Goal: Book appointment/travel/reservation

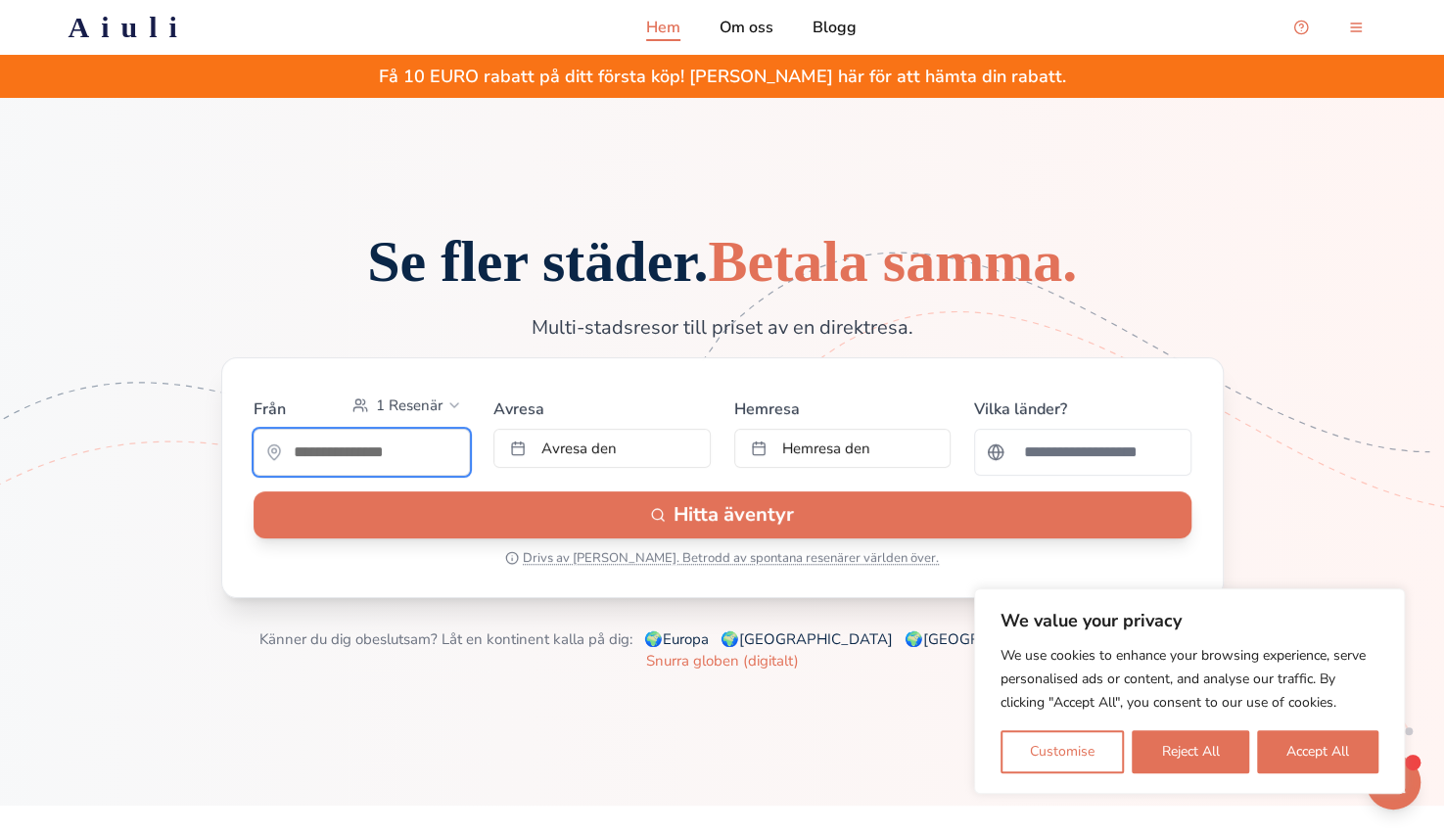
click at [378, 472] on input "text" at bounding box center [362, 452] width 215 height 39
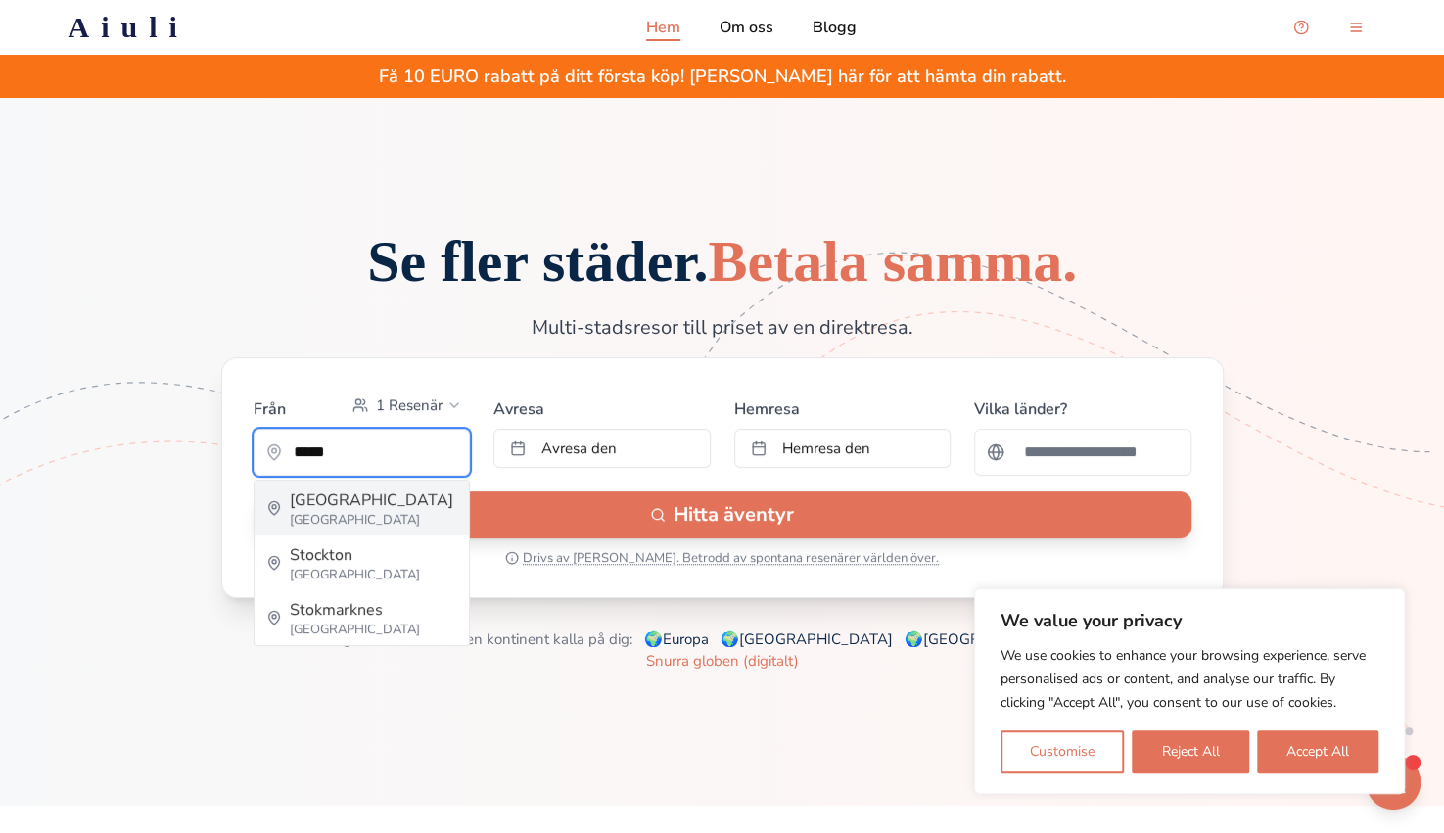
type input "*********"
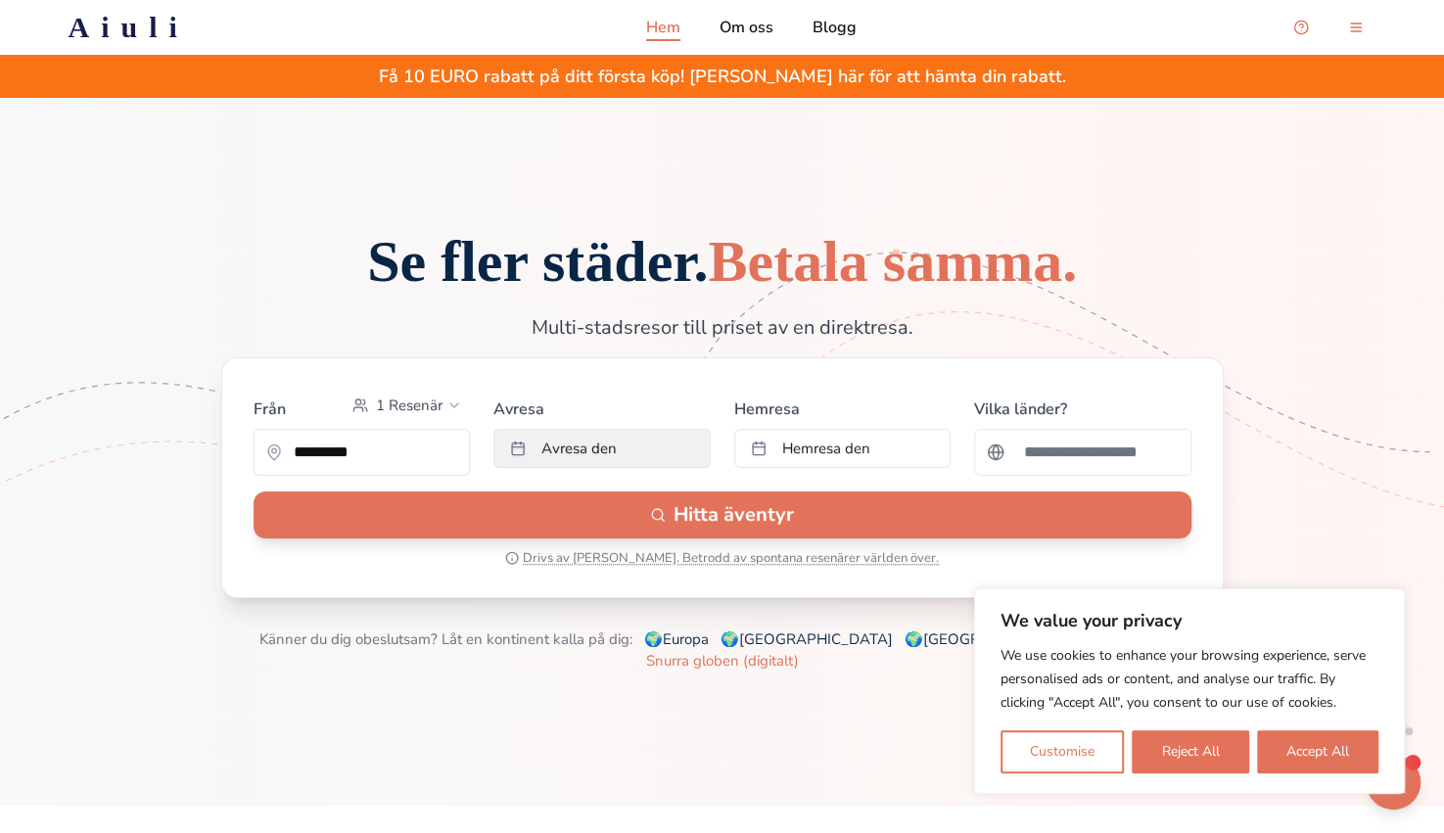
click at [649, 468] on button "Avresa den" at bounding box center [601, 448] width 217 height 39
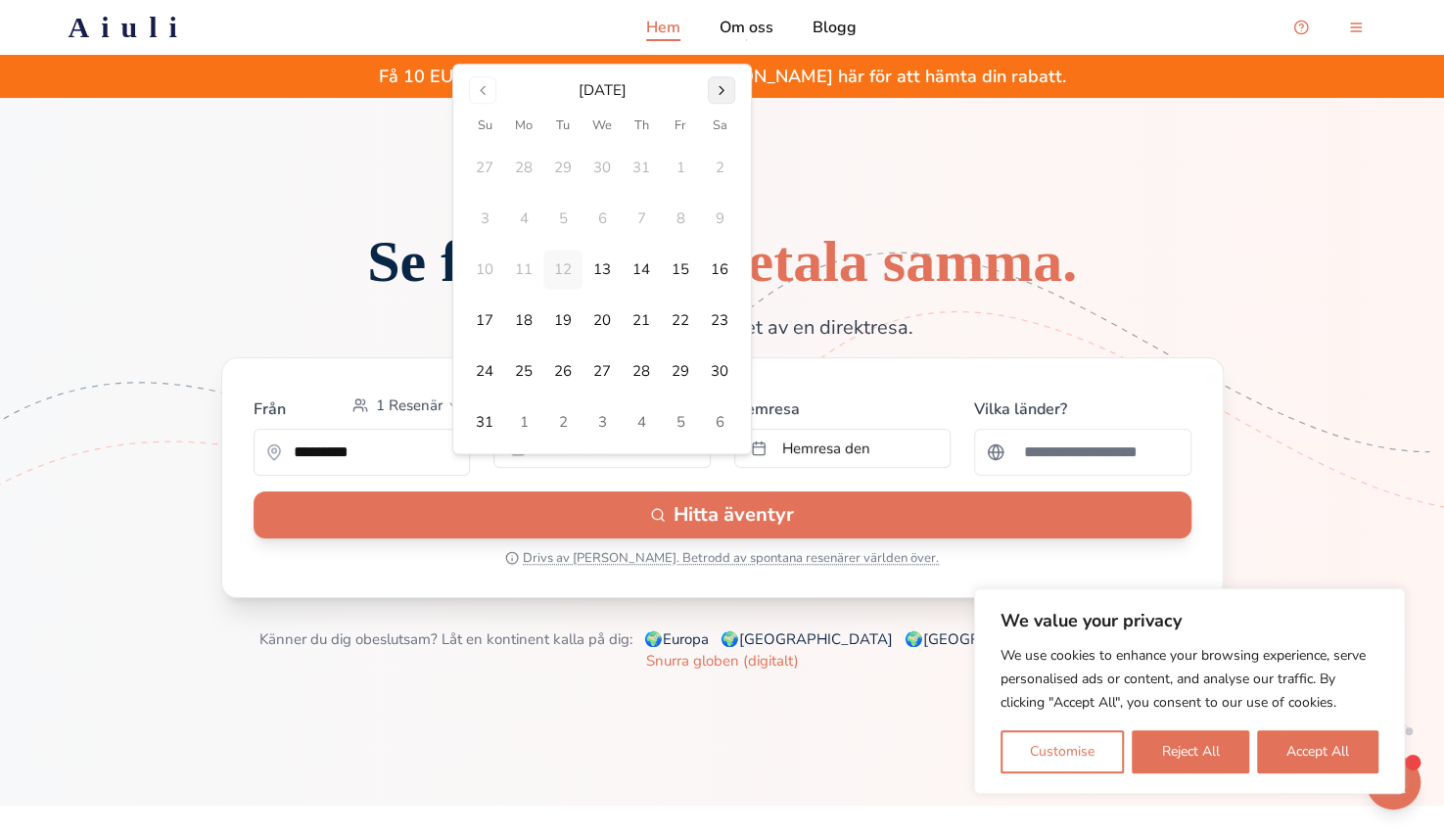
click at [715, 85] on button "Go to next month" at bounding box center [721, 89] width 27 height 27
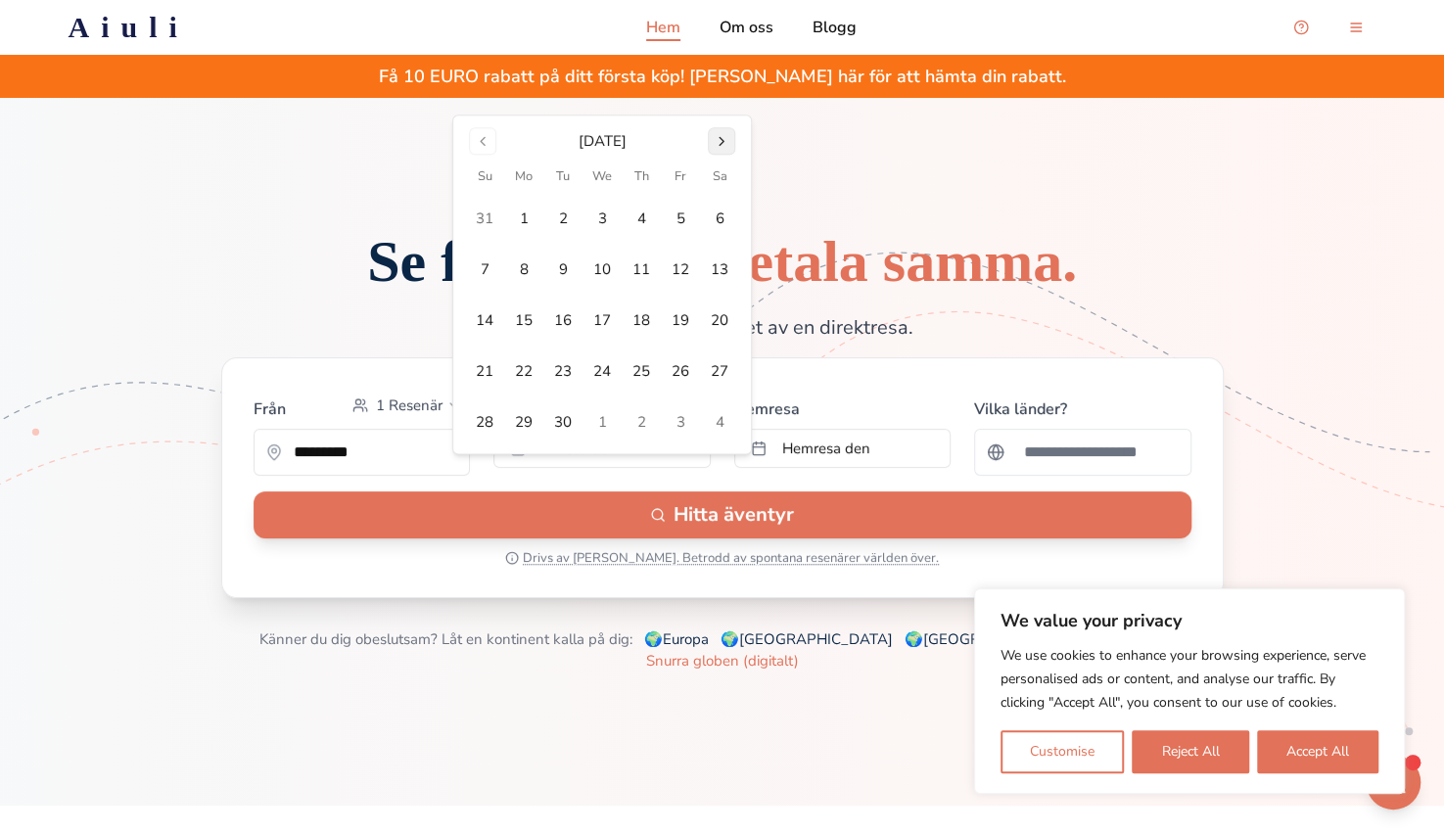
click at [717, 149] on button "Go to next month" at bounding box center [721, 140] width 27 height 27
click at [611, 212] on button "1" at bounding box center [601, 219] width 39 height 39
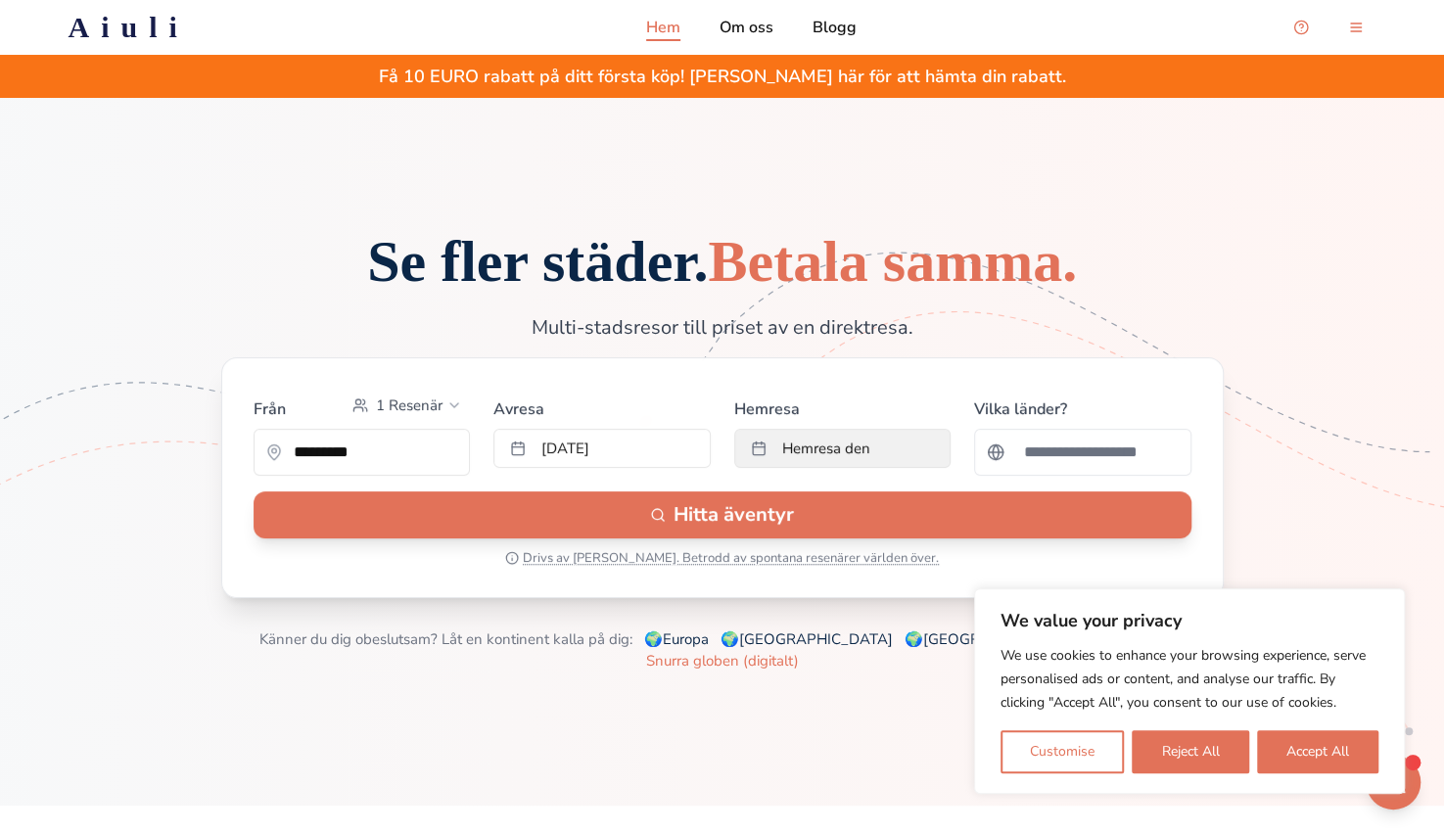
click at [813, 465] on button "Hemresa den" at bounding box center [842, 448] width 217 height 39
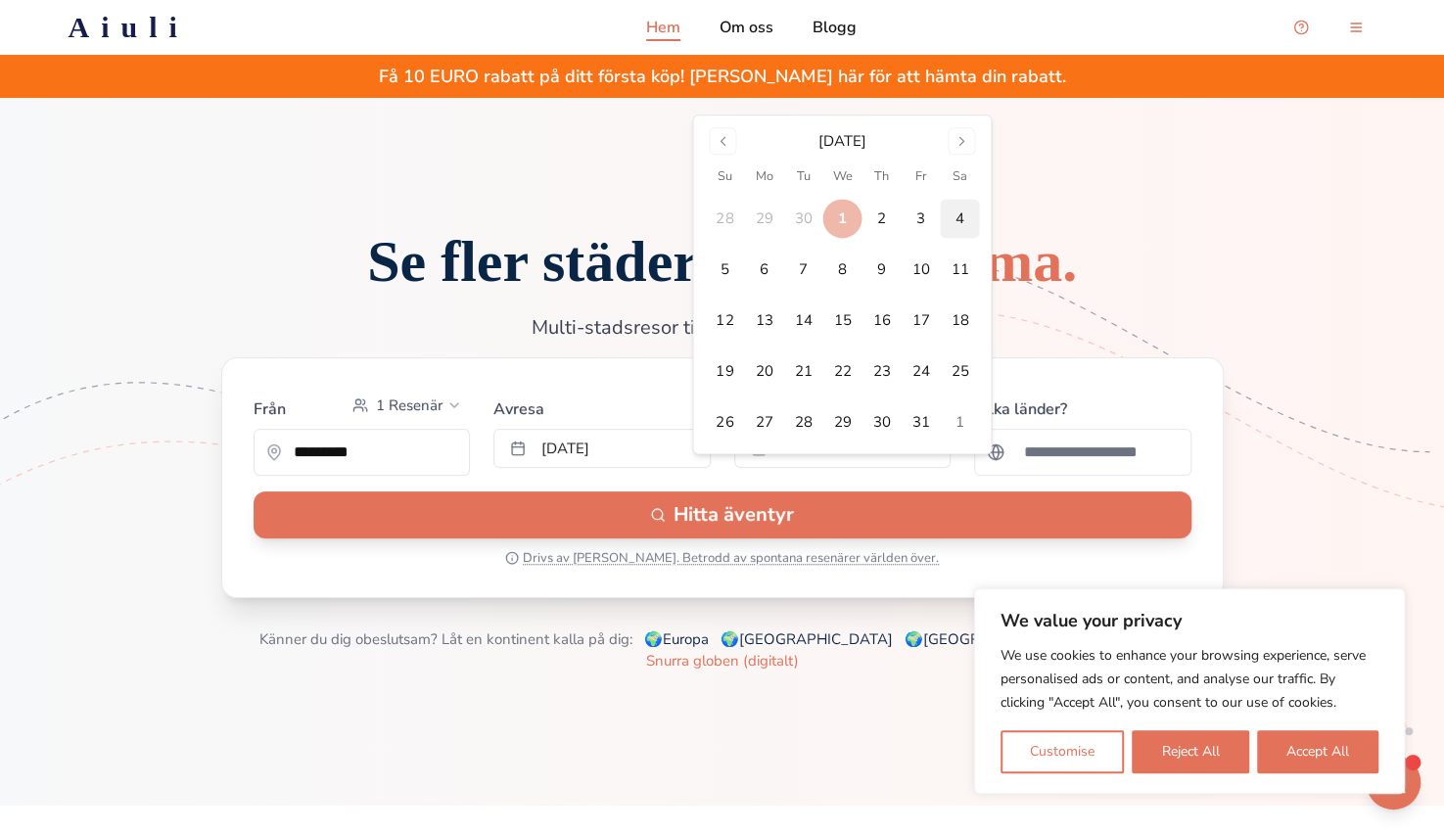
click at [963, 218] on button "4" at bounding box center [959, 219] width 39 height 39
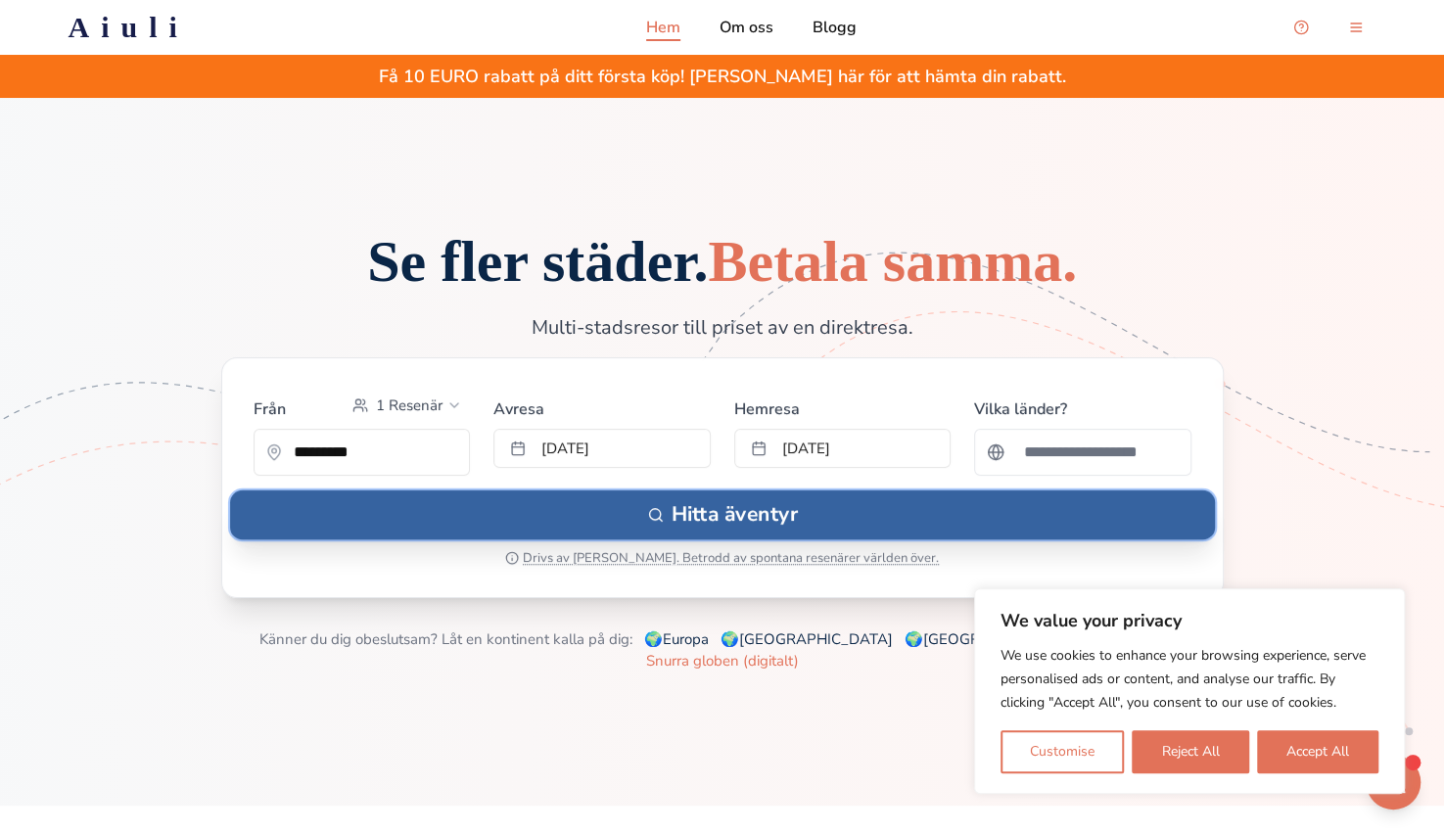
click at [904, 538] on button "Hitta äventyr" at bounding box center [722, 513] width 985 height 49
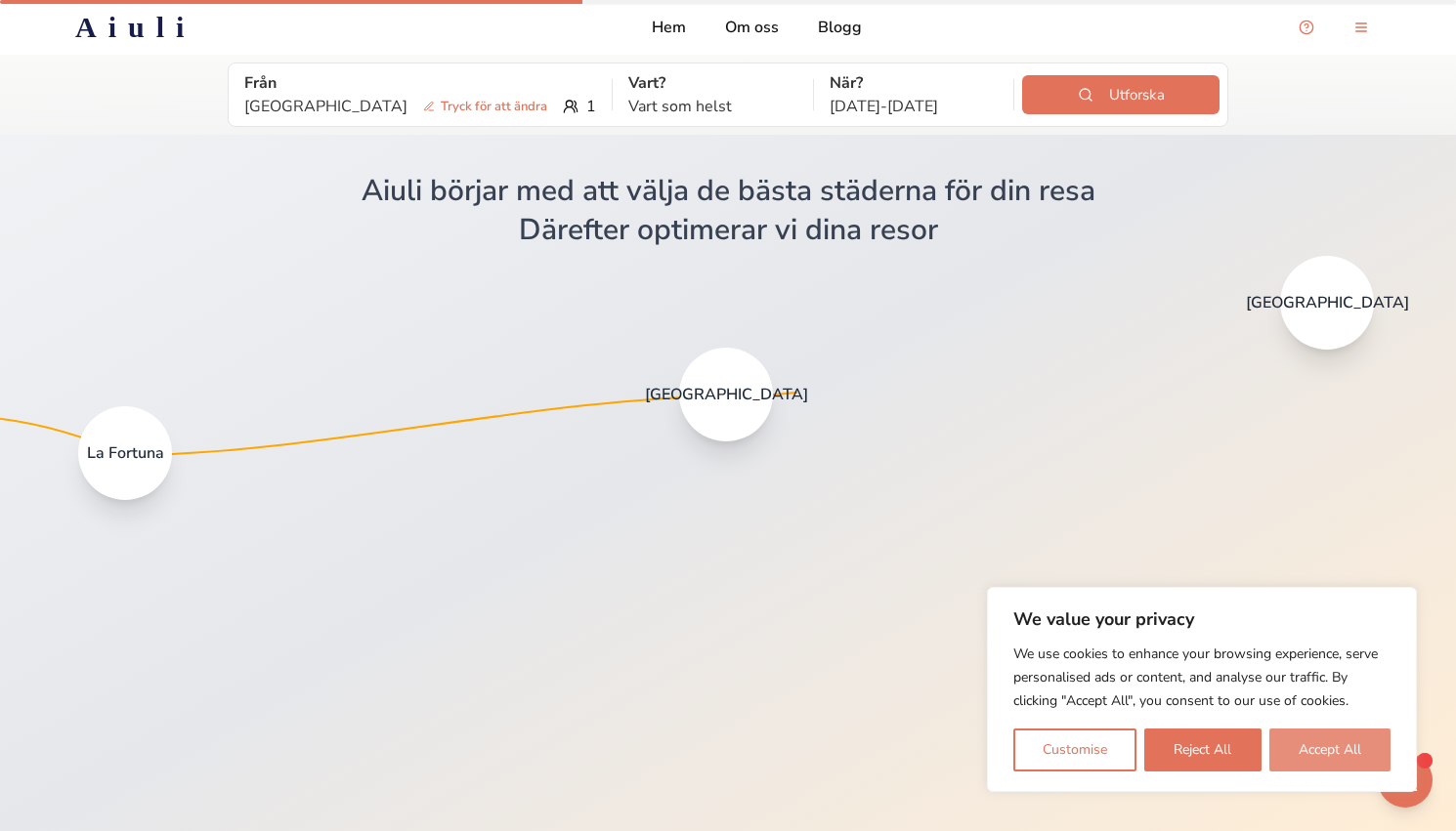
click at [1344, 749] on button "Accept All" at bounding box center [1329, 749] width 121 height 43
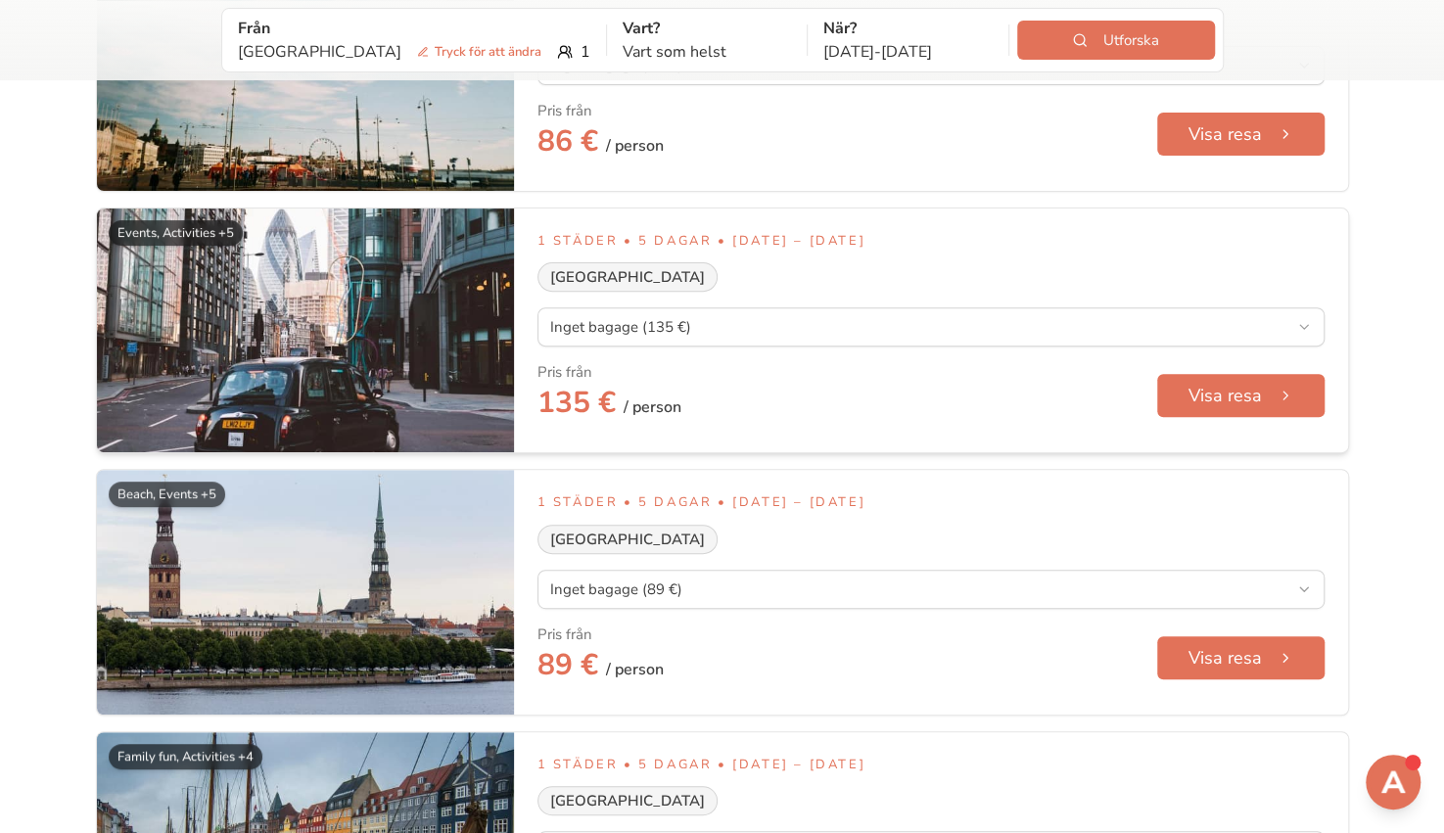
scroll to position [265, 0]
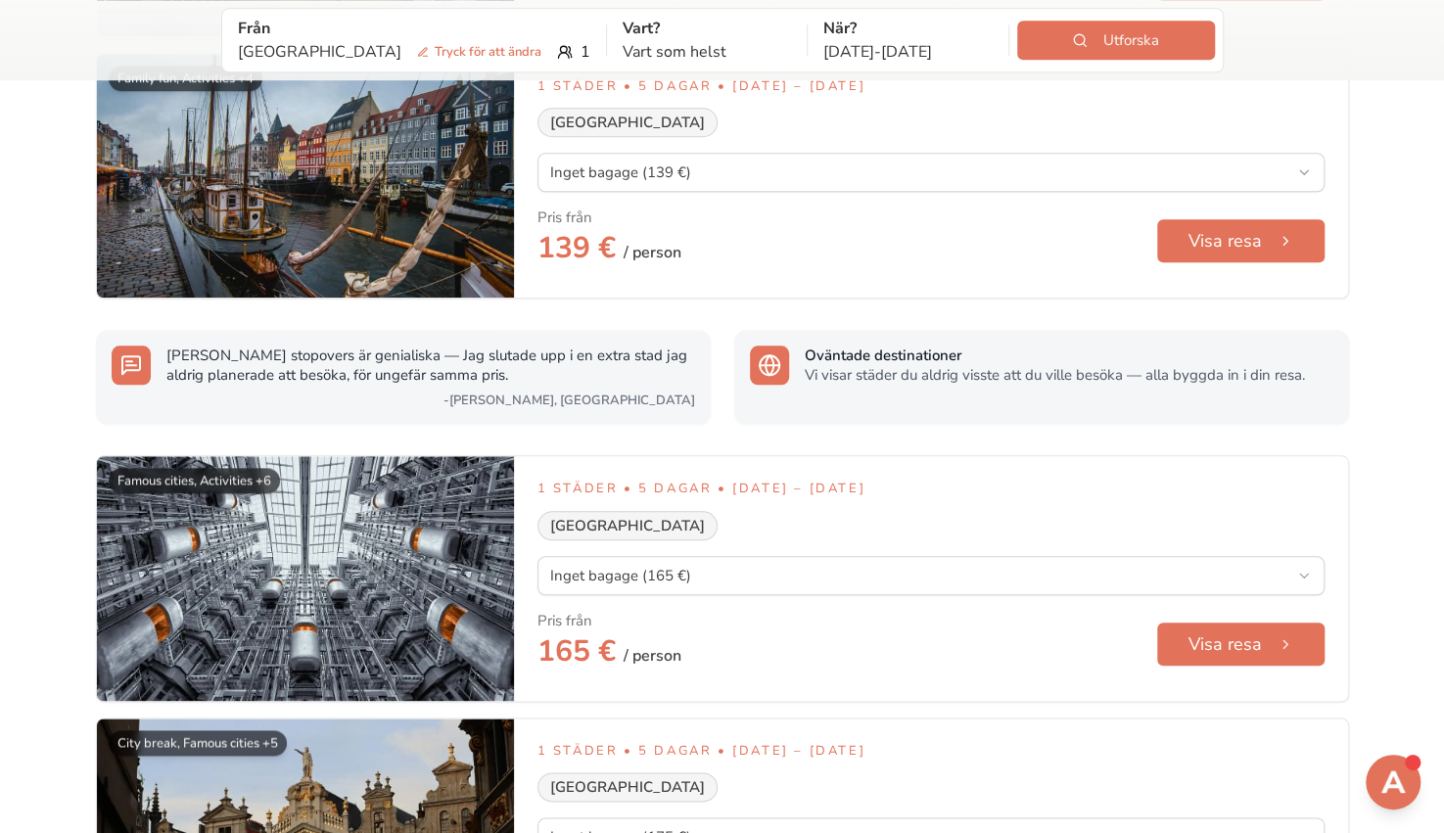
scroll to position [1010, 0]
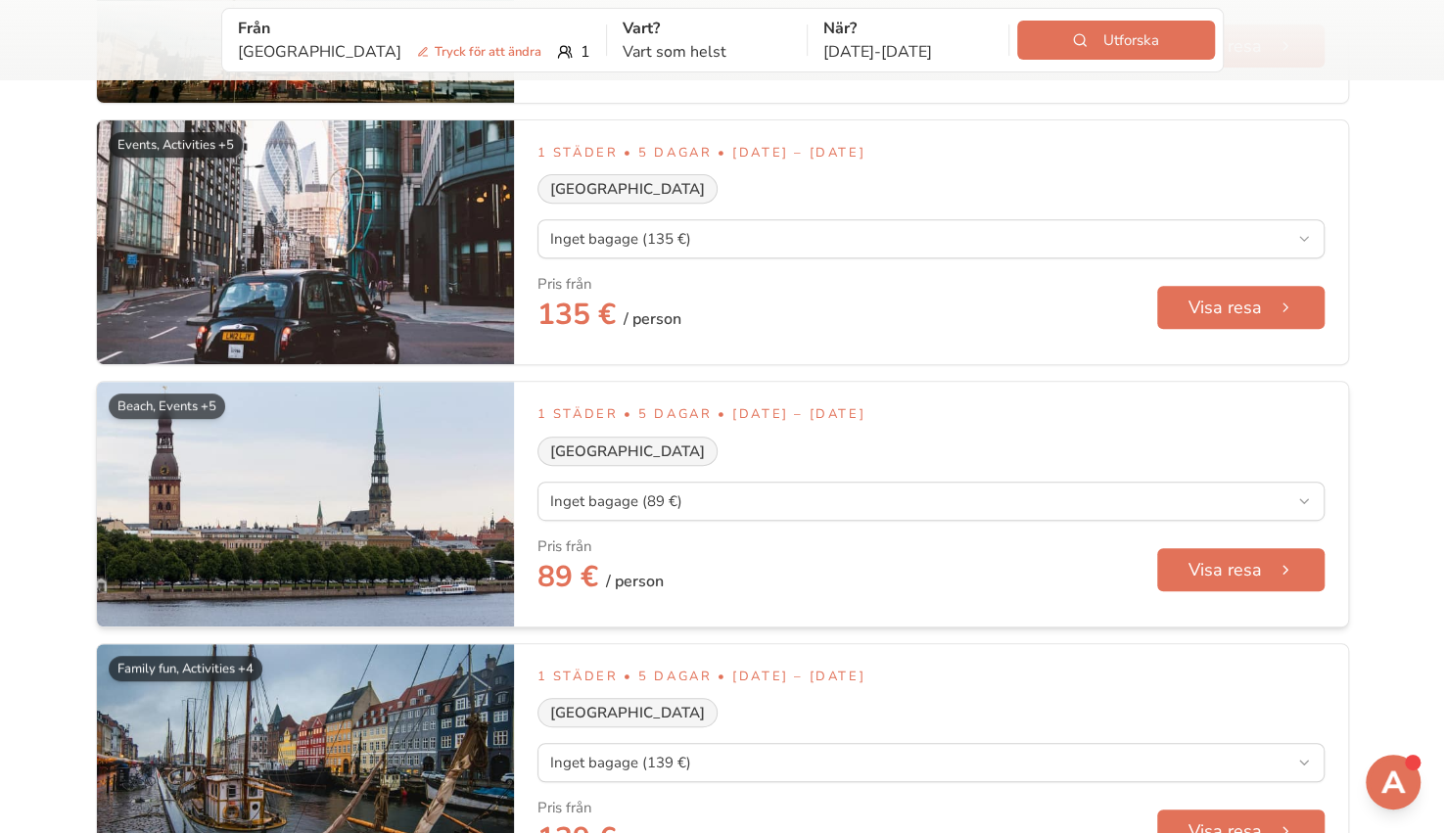
scroll to position [338, 0]
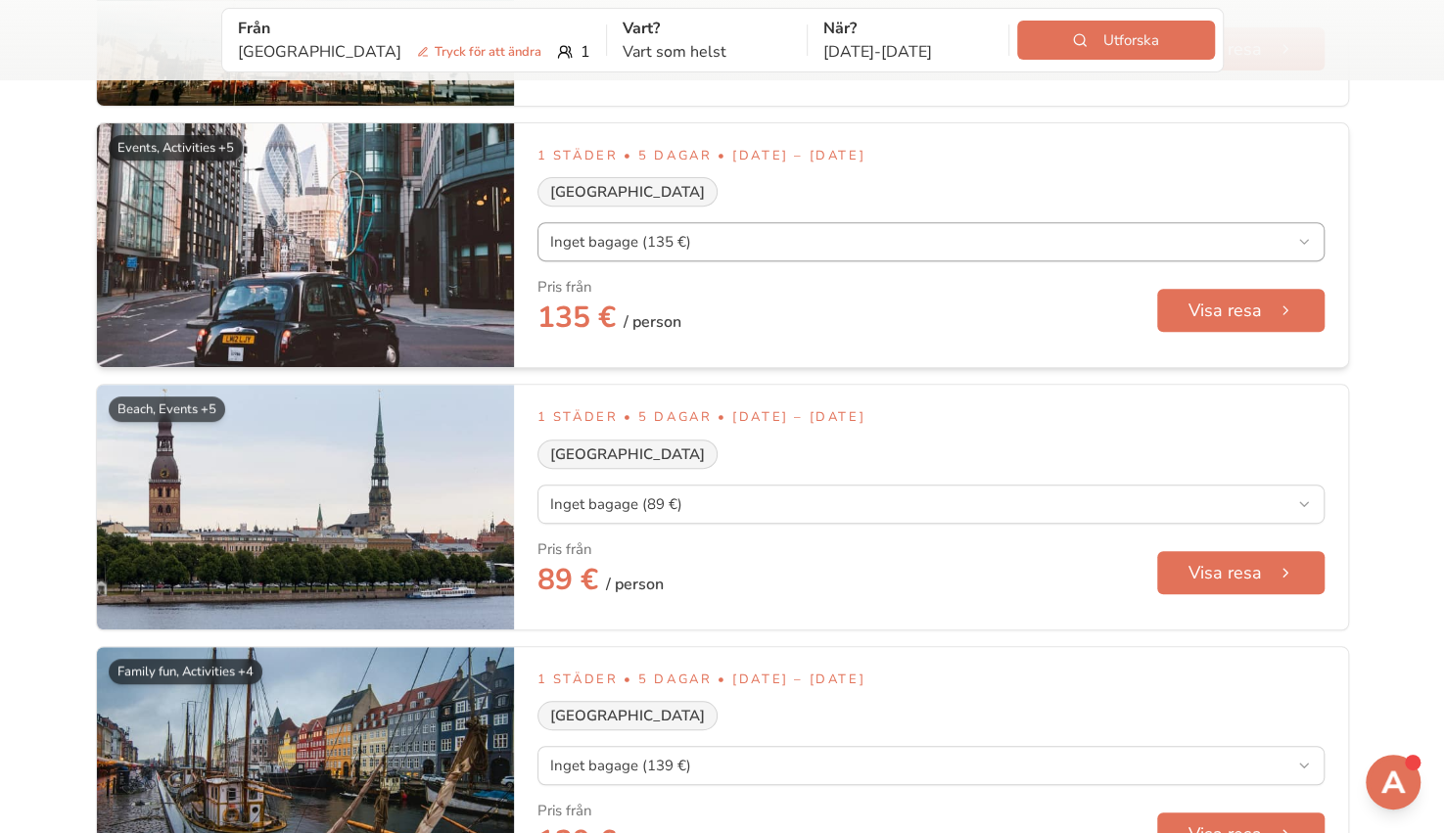
click at [1223, 302] on button "Visa resa" at bounding box center [1240, 311] width 170 height 44
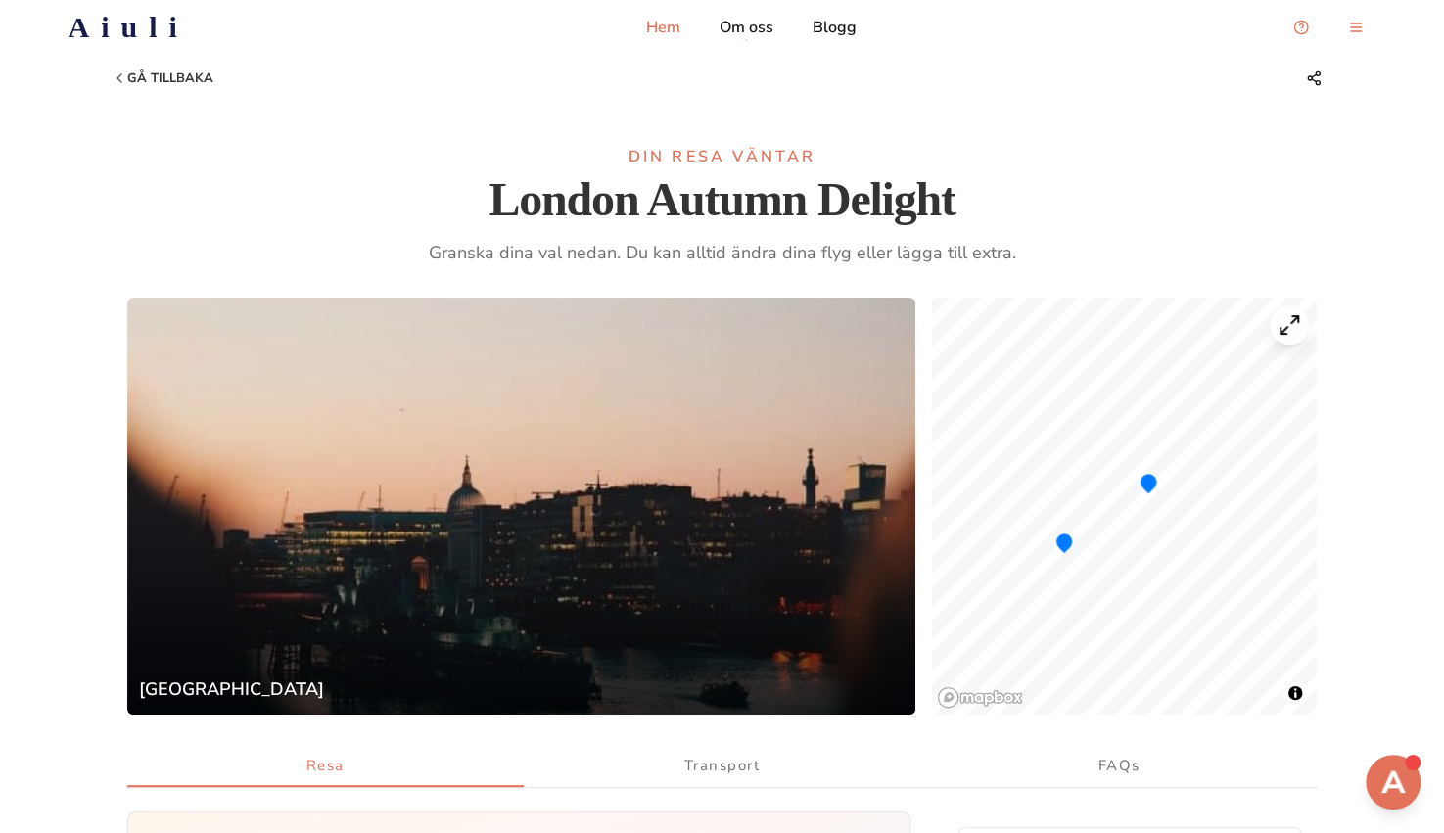
click at [668, 21] on p "Hem" at bounding box center [663, 27] width 34 height 23
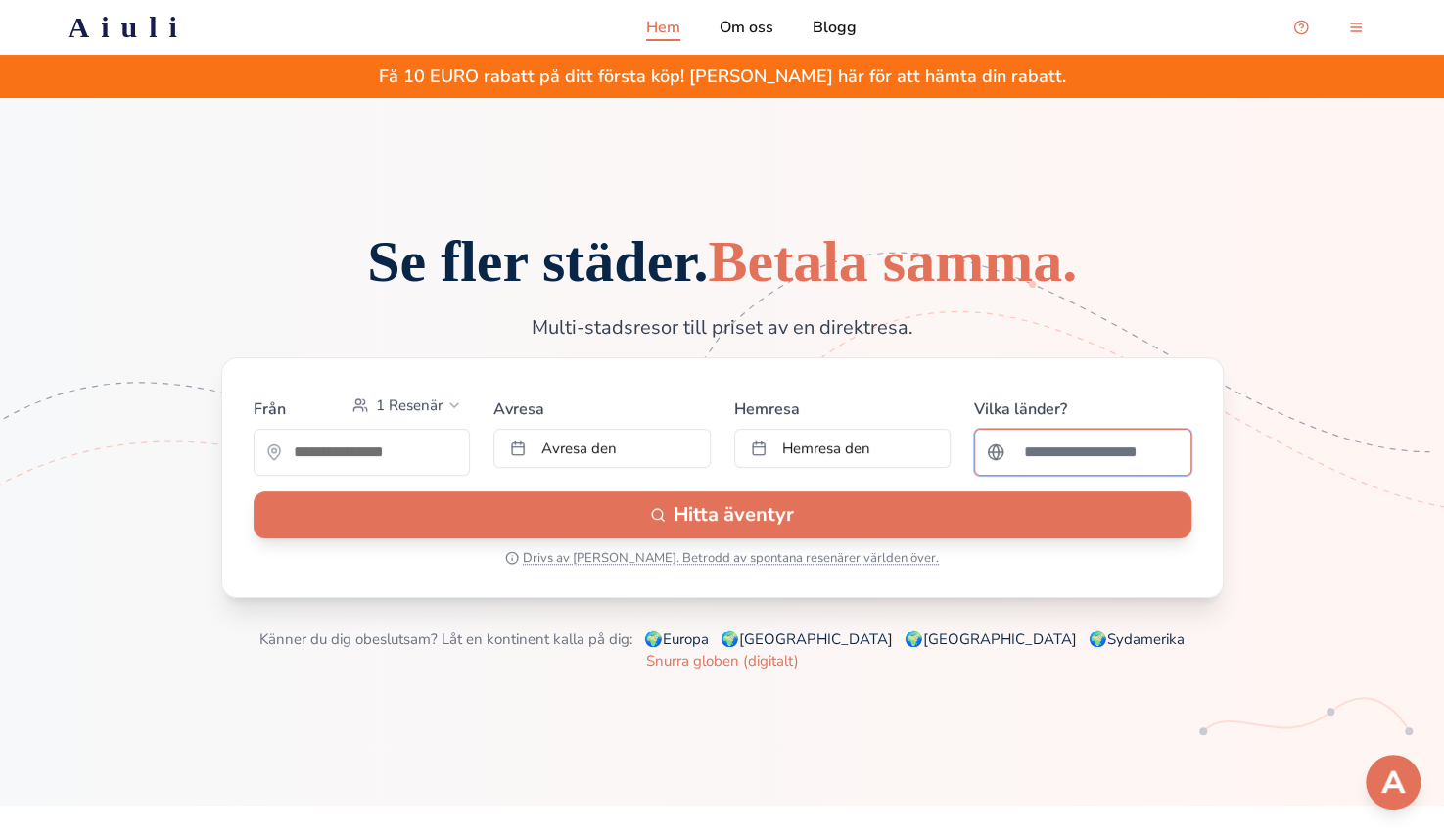
click at [1095, 472] on input "Sök efter ett land" at bounding box center [1095, 452] width 166 height 39
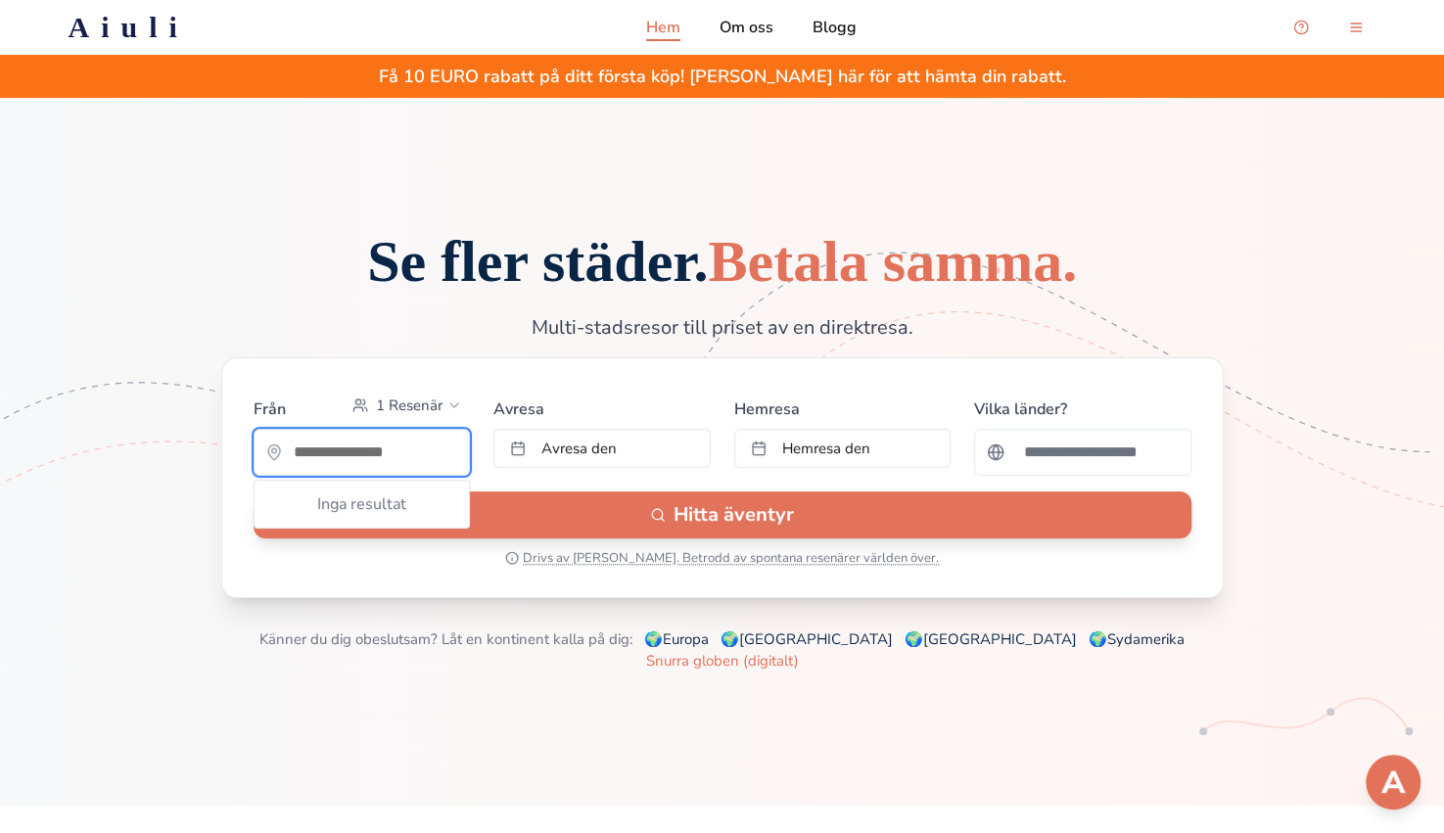
click at [439, 472] on input "text" at bounding box center [362, 452] width 215 height 39
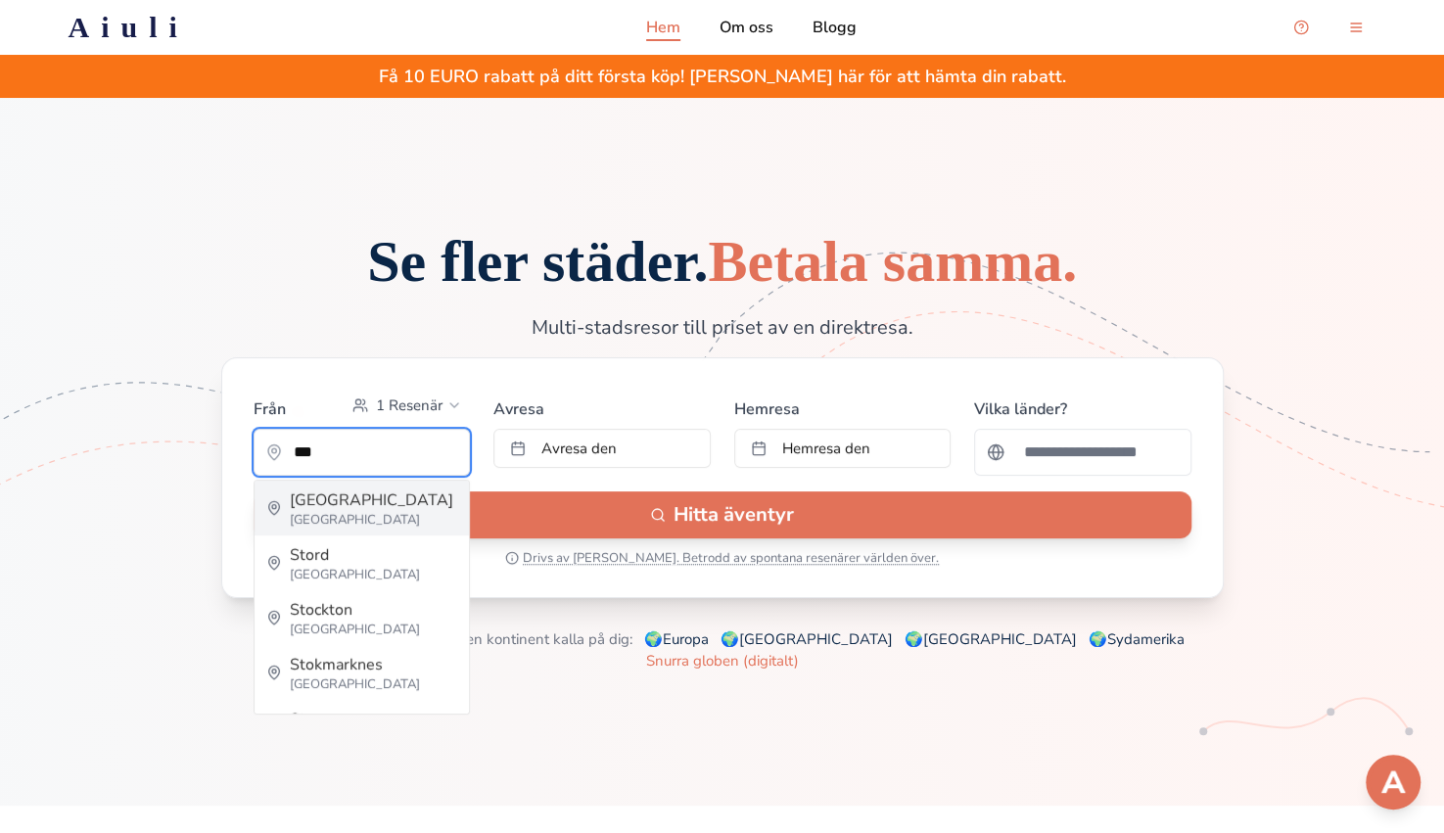
type input "*********"
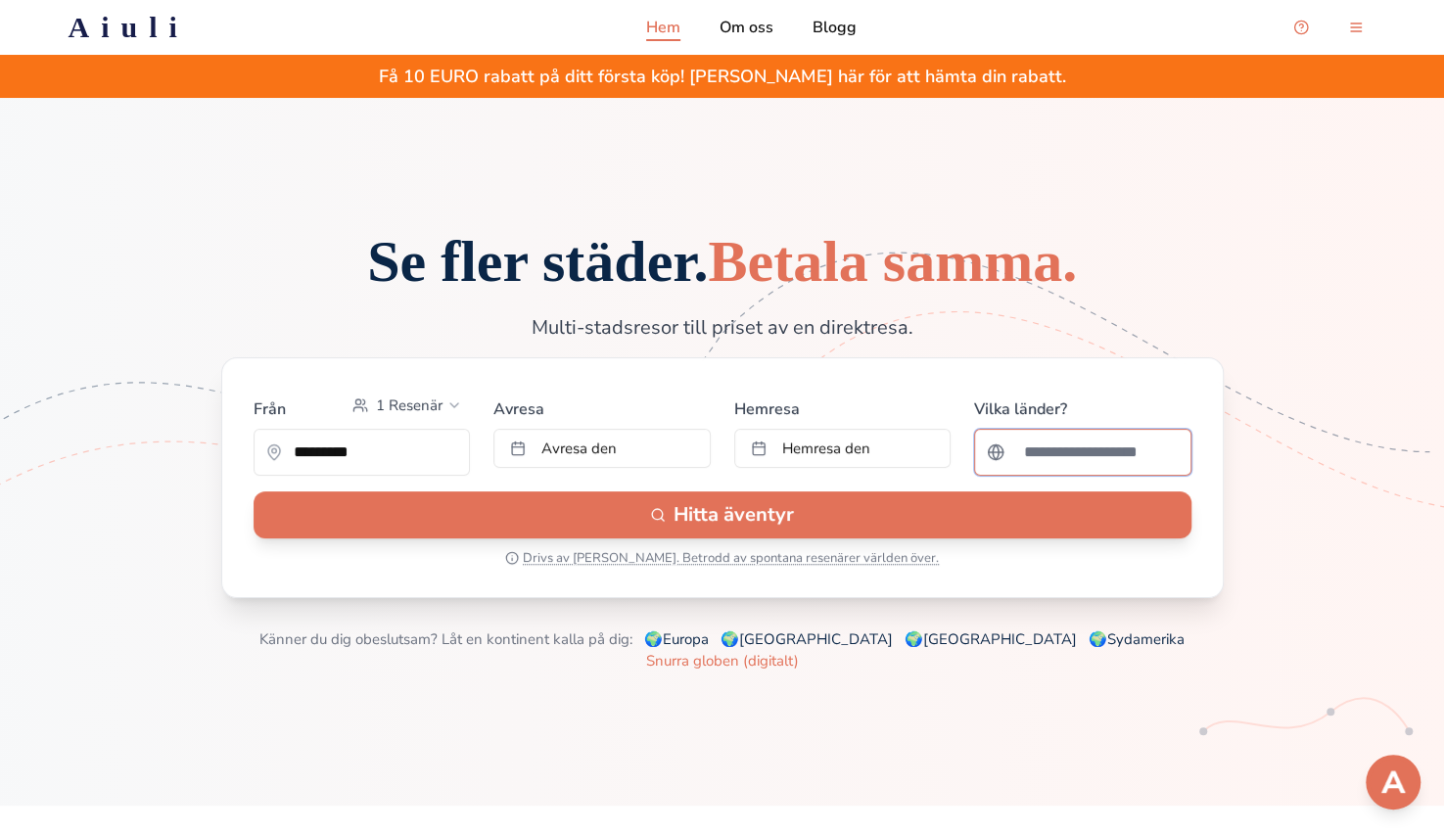
click at [1083, 472] on input "Sök efter ett land" at bounding box center [1095, 452] width 166 height 39
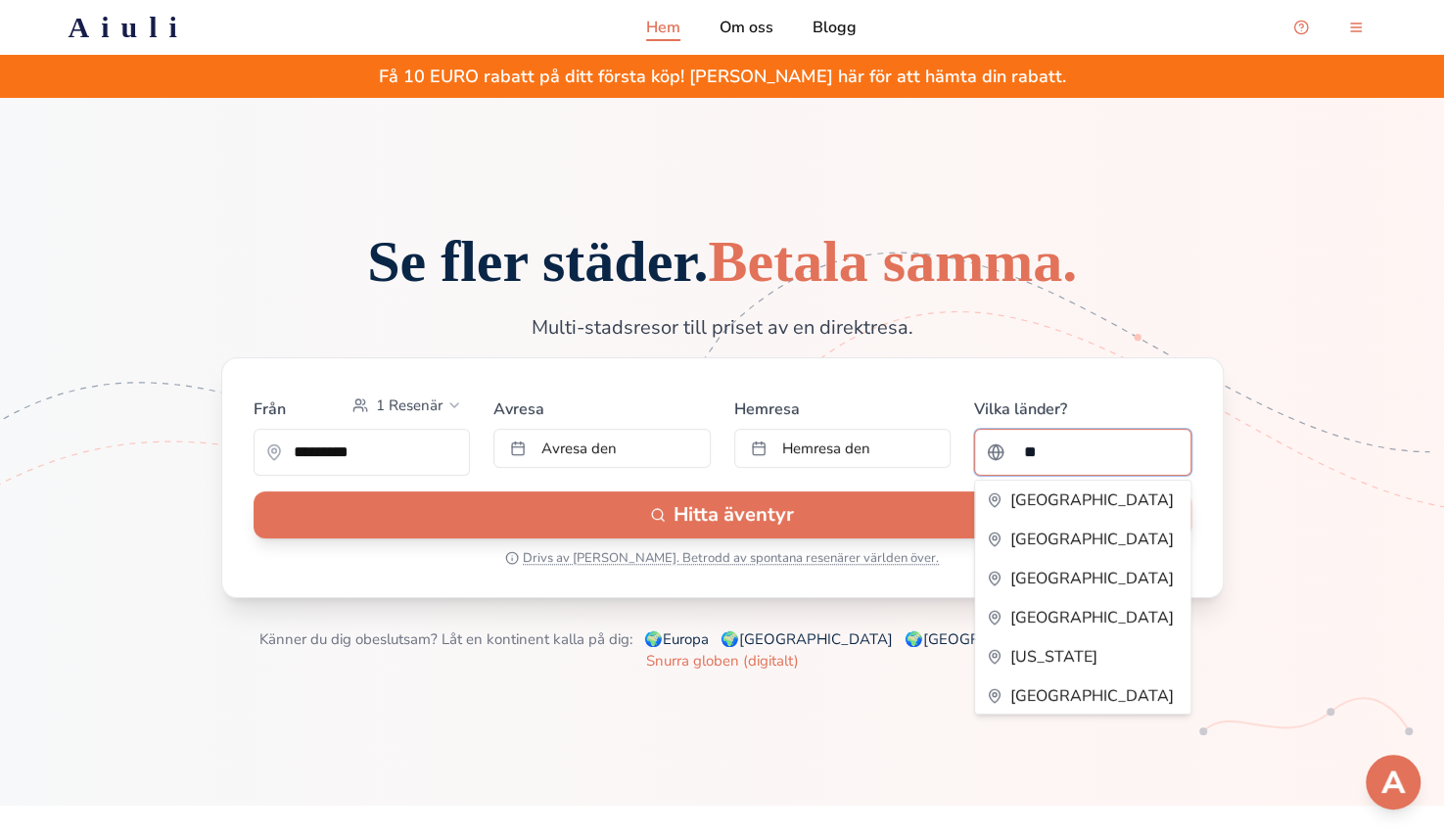
type input "*"
type input "*****"
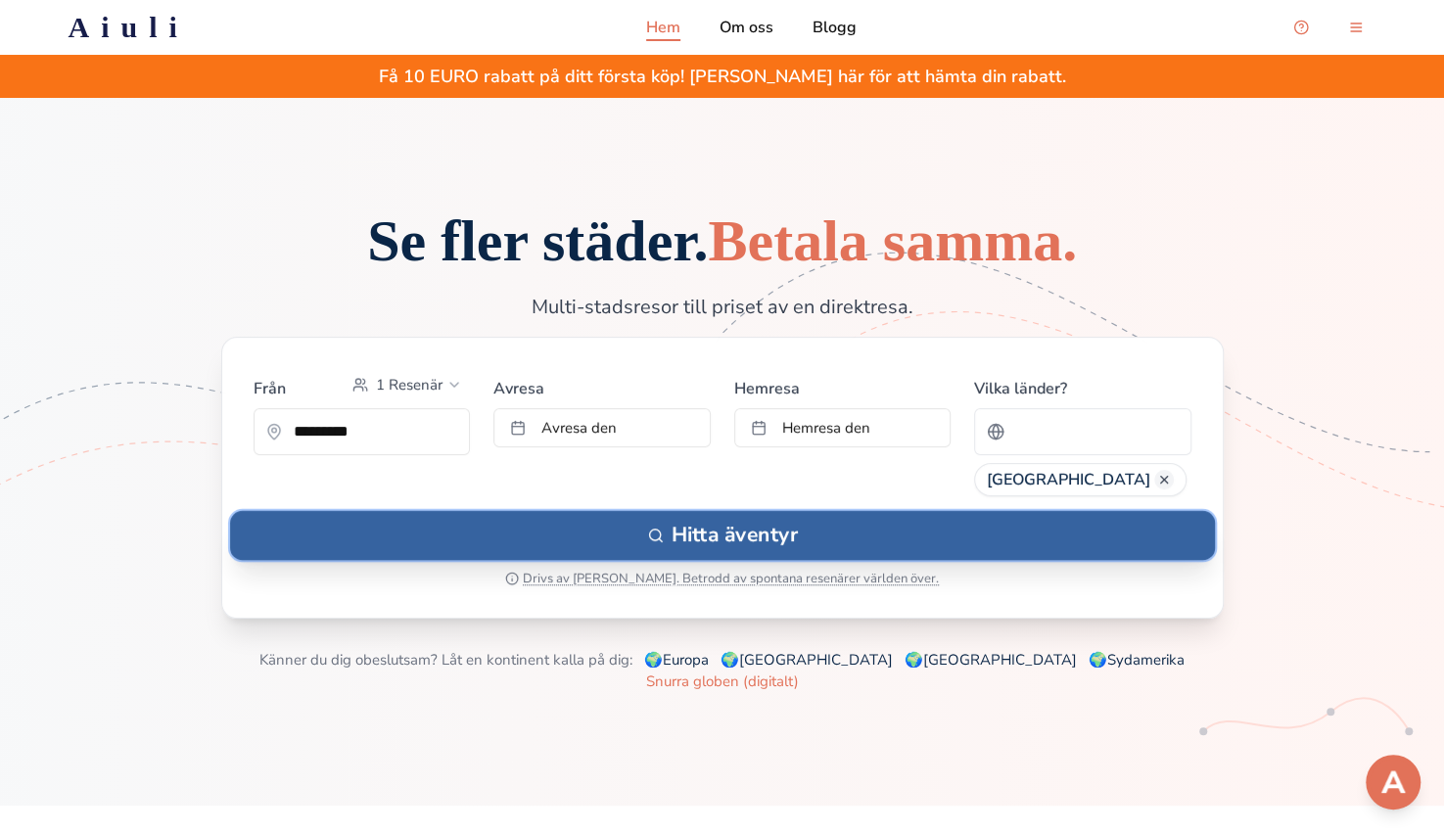
click at [1019, 558] on button "Hitta äventyr" at bounding box center [722, 534] width 985 height 49
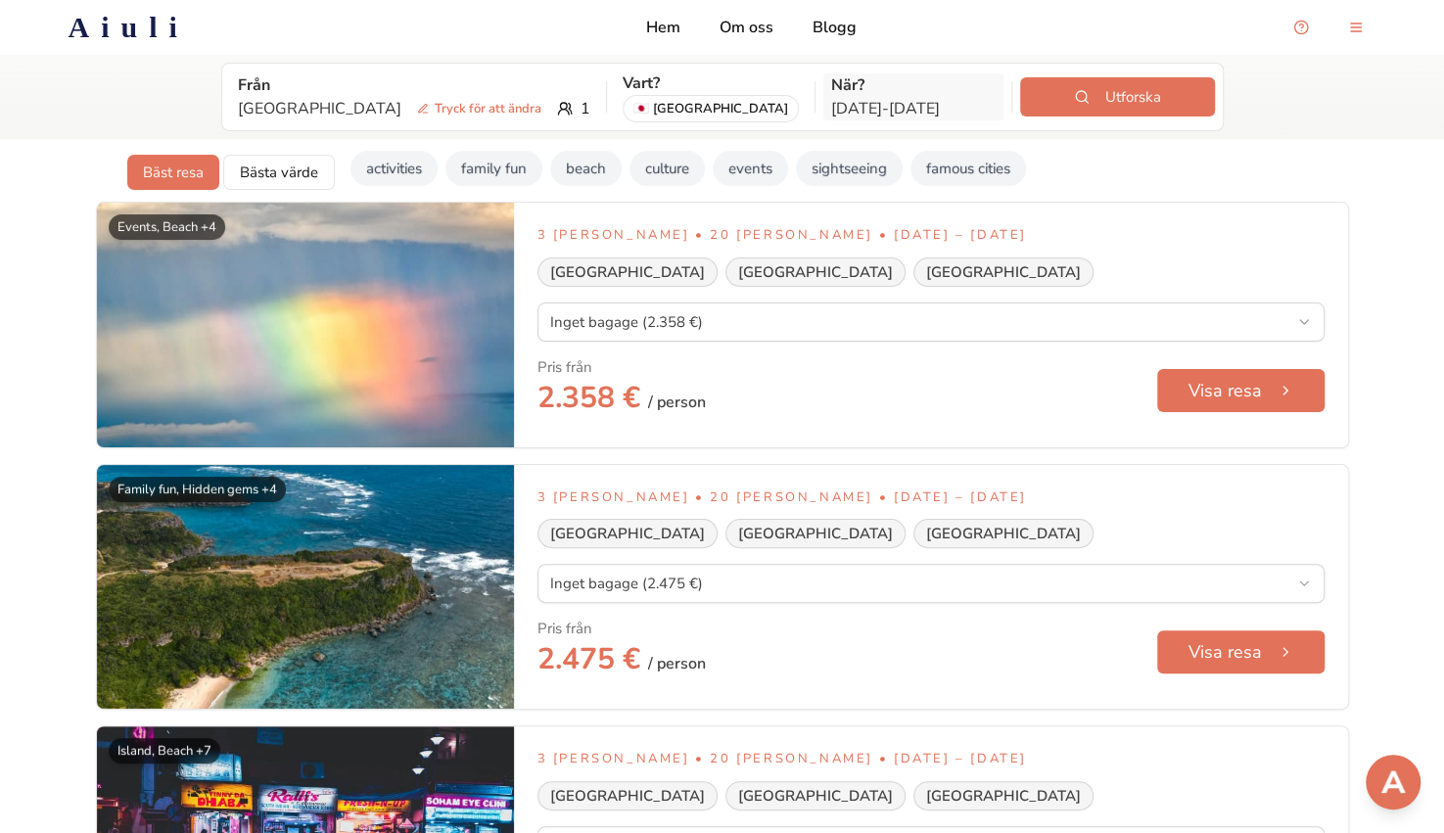
click at [831, 81] on p "När?" at bounding box center [913, 84] width 165 height 23
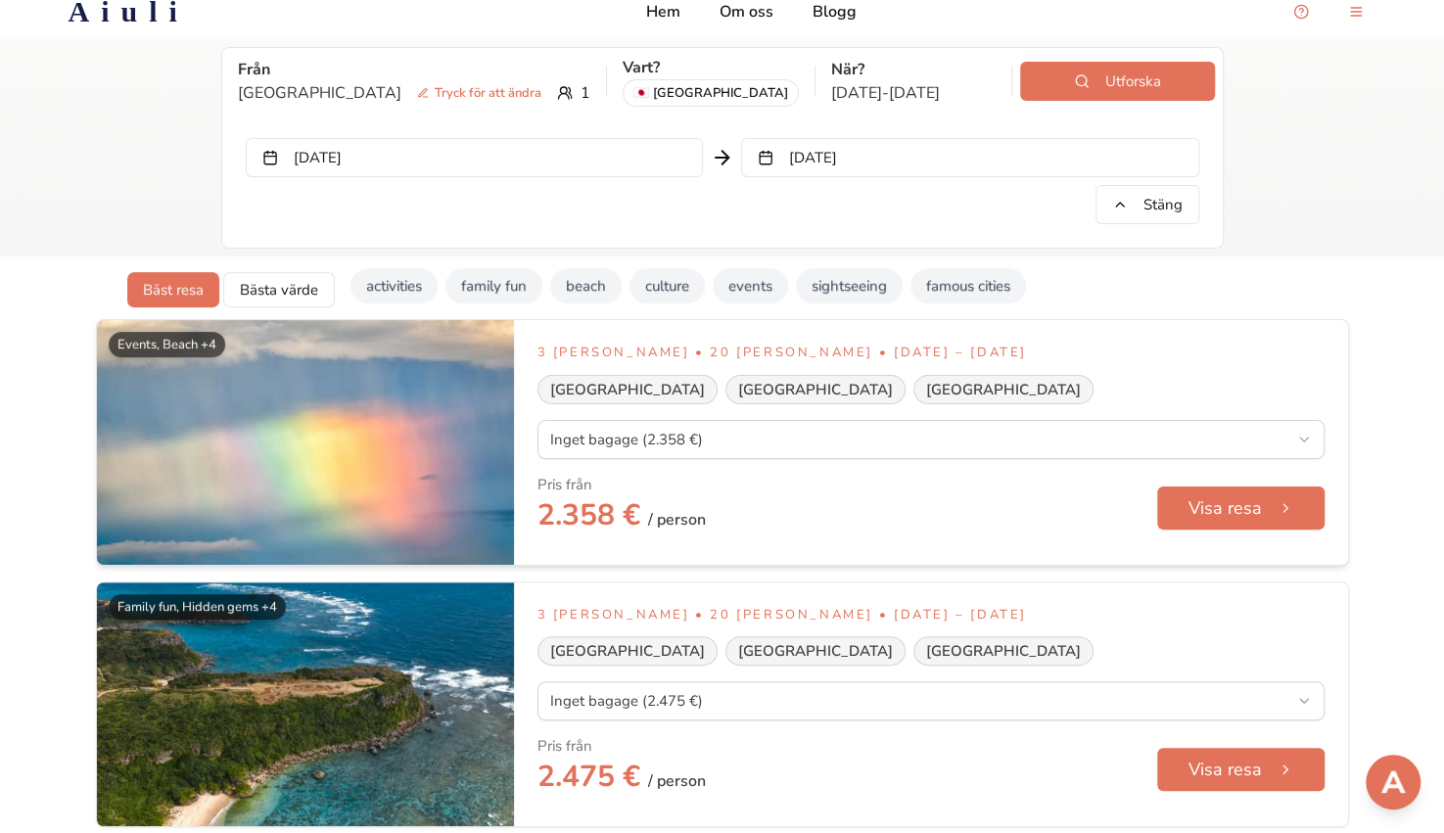
scroll to position [18, 0]
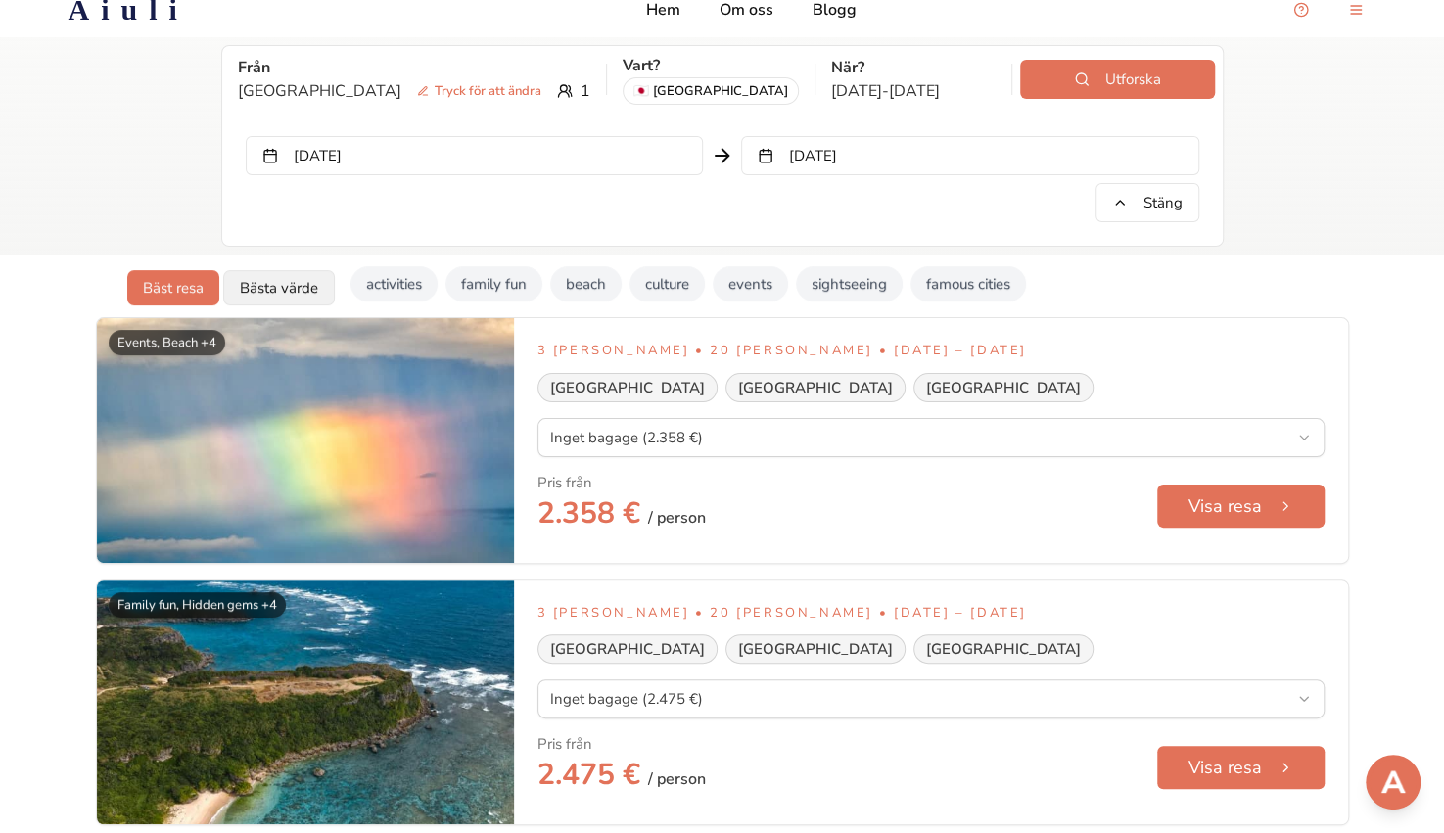
click at [300, 277] on button "Bästa värde" at bounding box center [279, 287] width 112 height 35
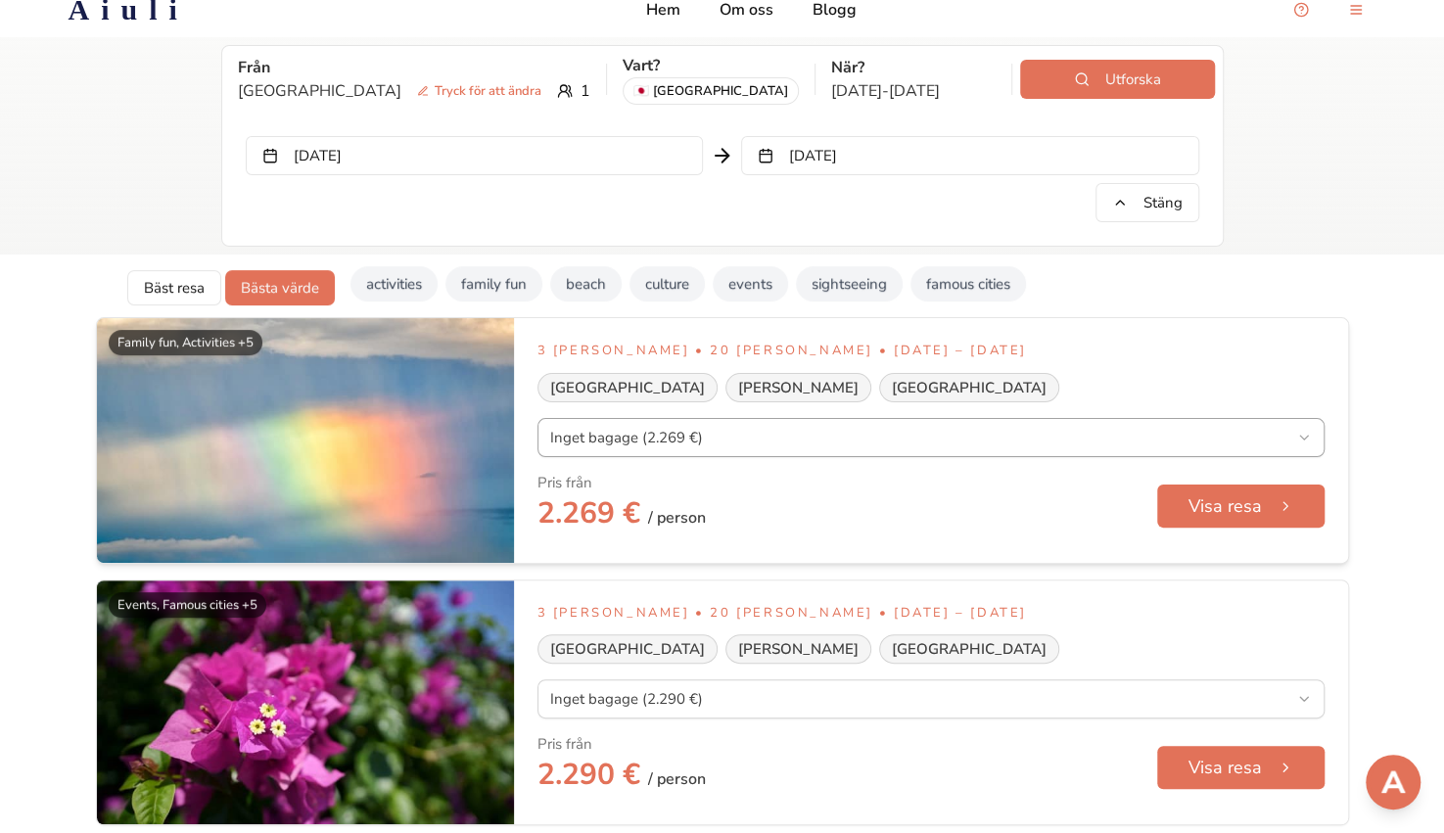
click at [1204, 495] on button "Visa resa" at bounding box center [1240, 506] width 170 height 44
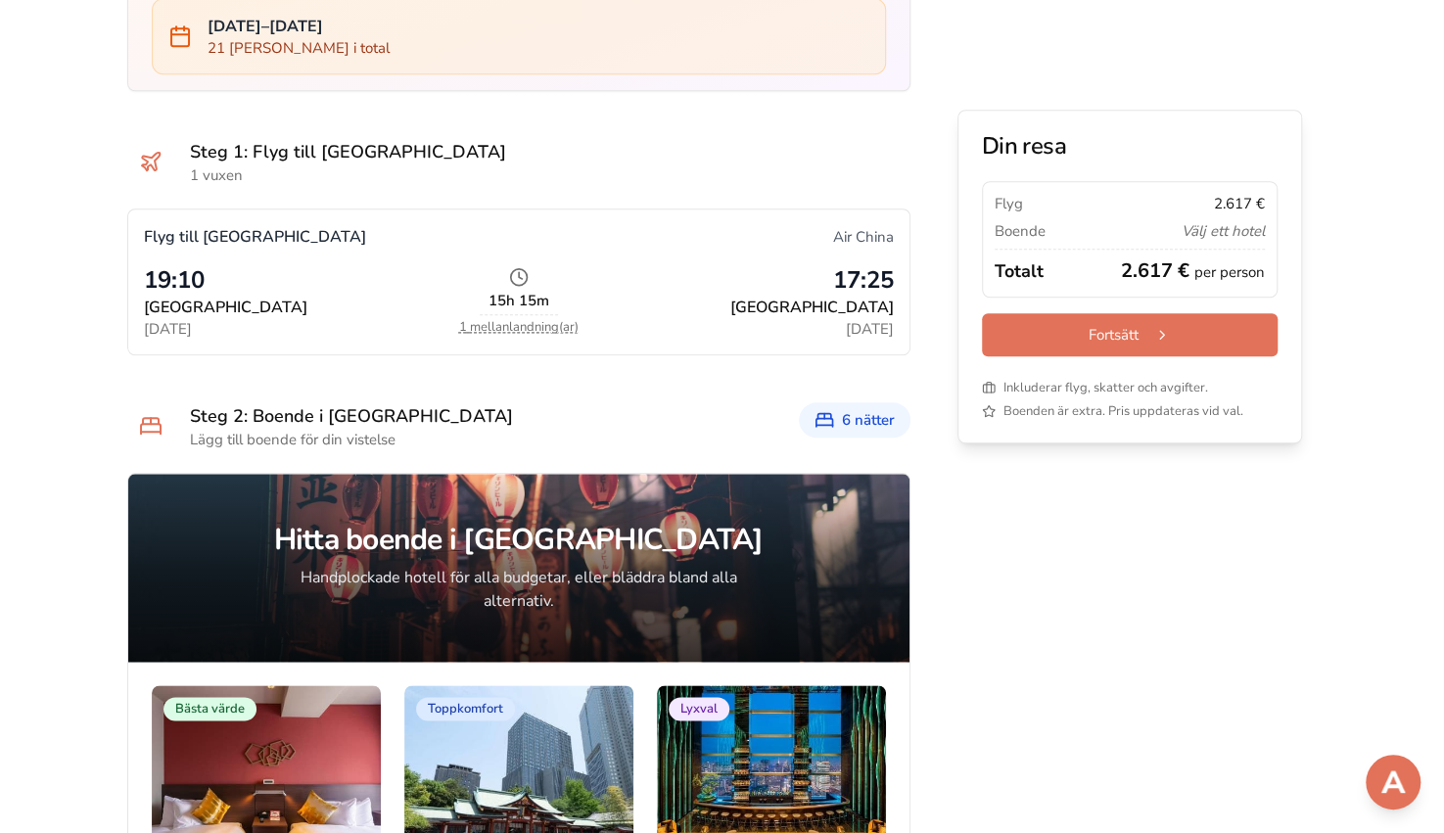
scroll to position [992, 0]
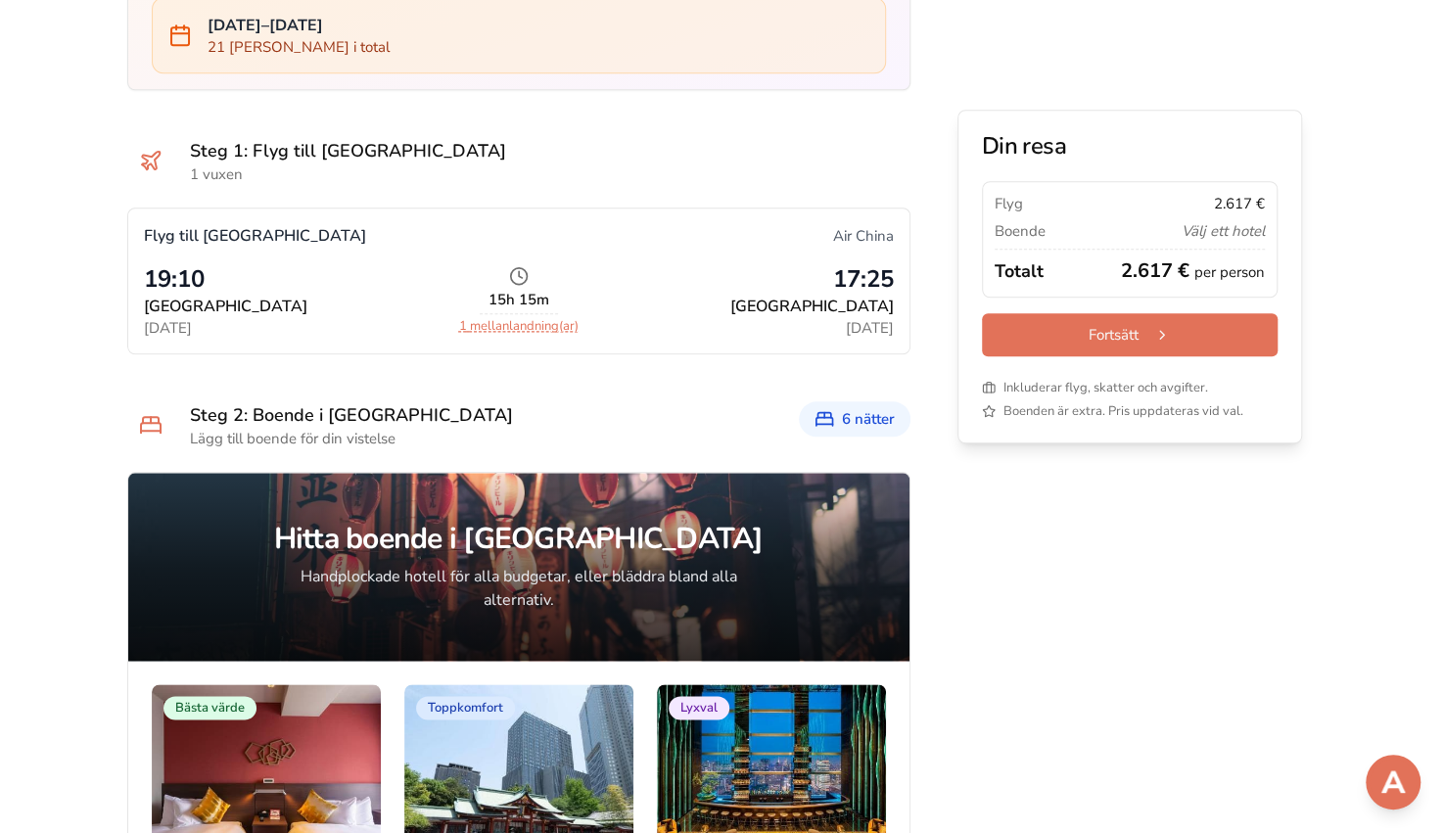
click at [517, 325] on button "1 mellanlandning(ar)" at bounding box center [518, 326] width 119 height 16
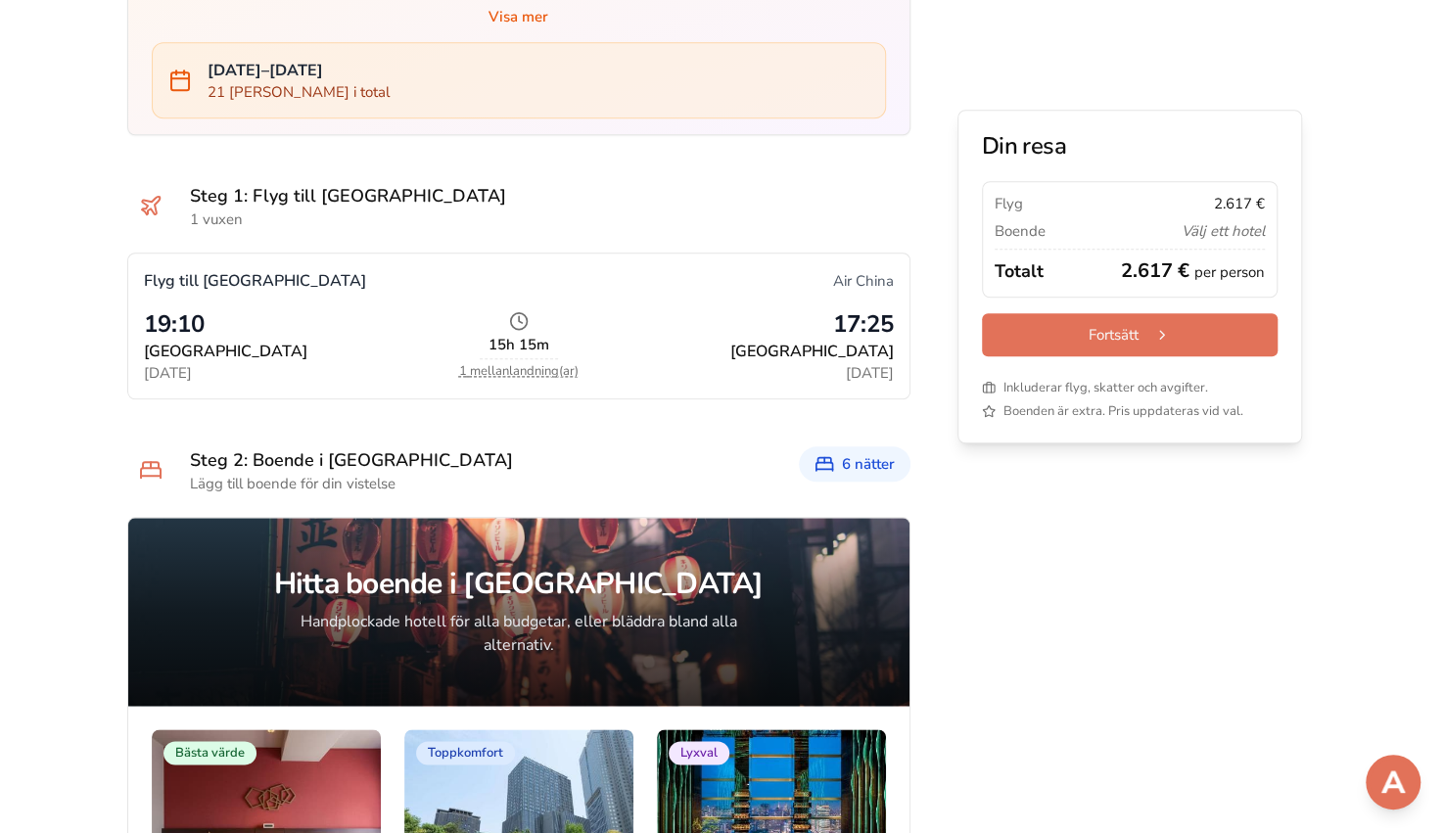
scroll to position [0, 0]
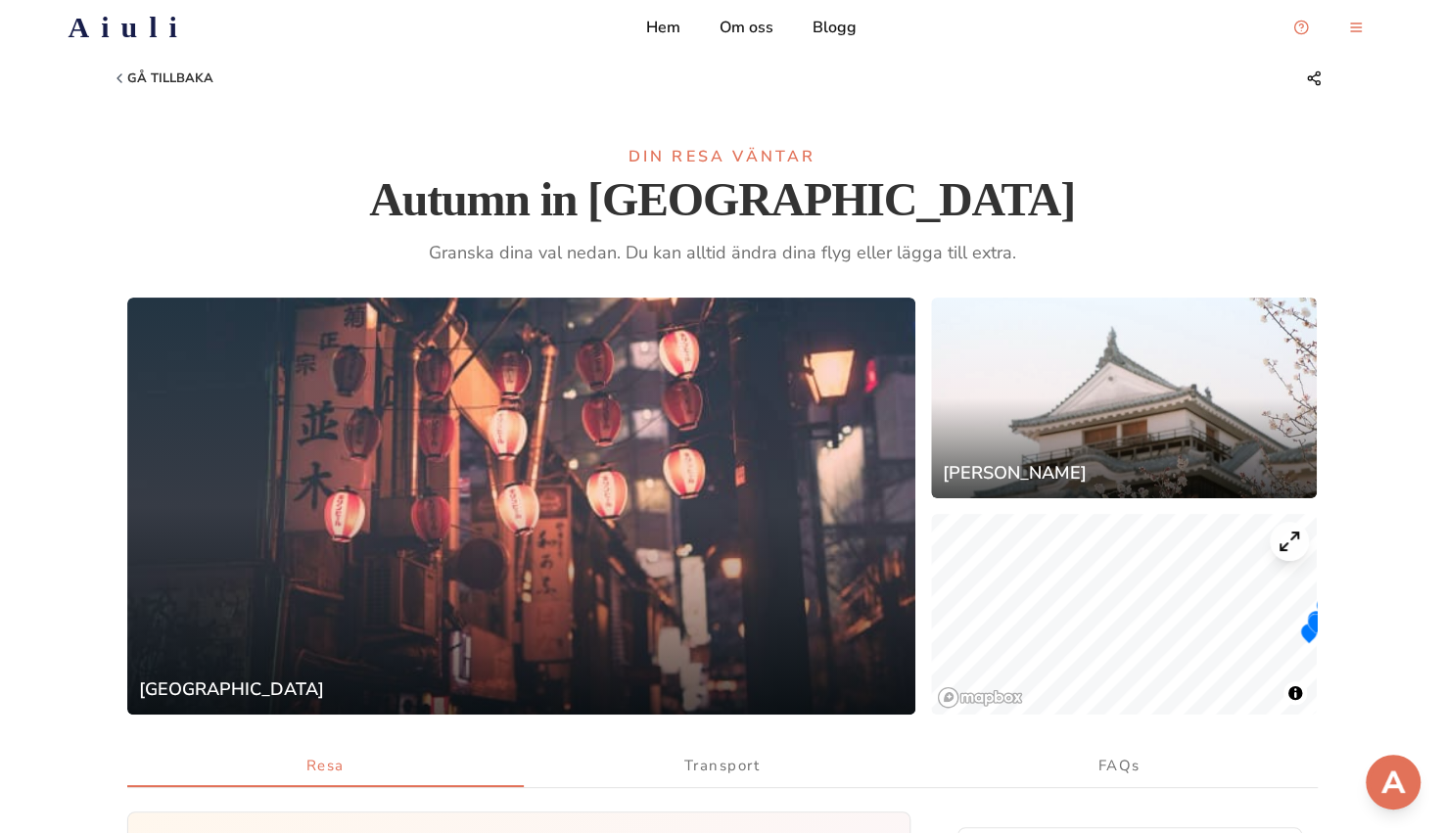
click at [115, 26] on h2 "Aiuli" at bounding box center [129, 27] width 120 height 35
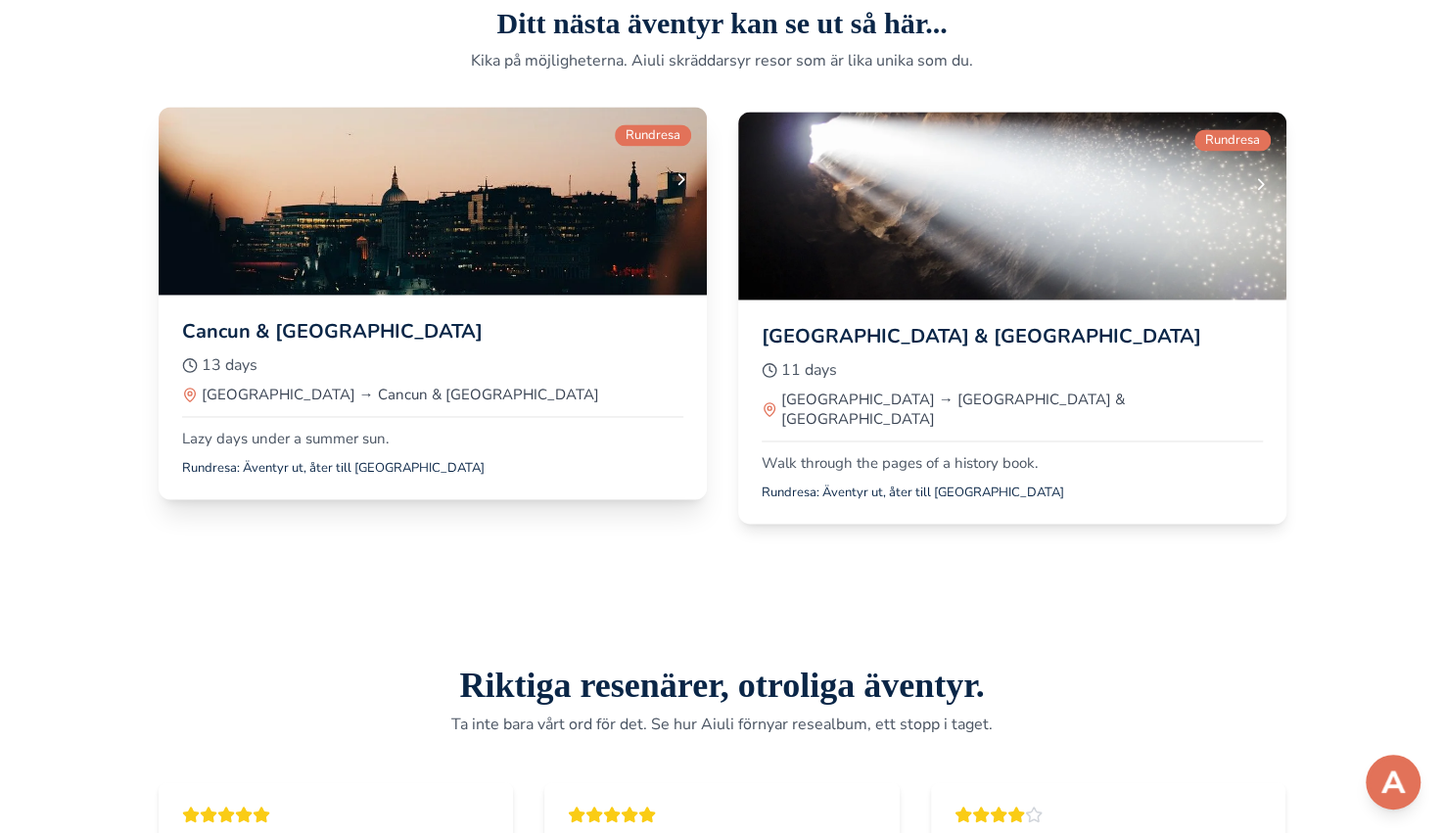
scroll to position [1594, 0]
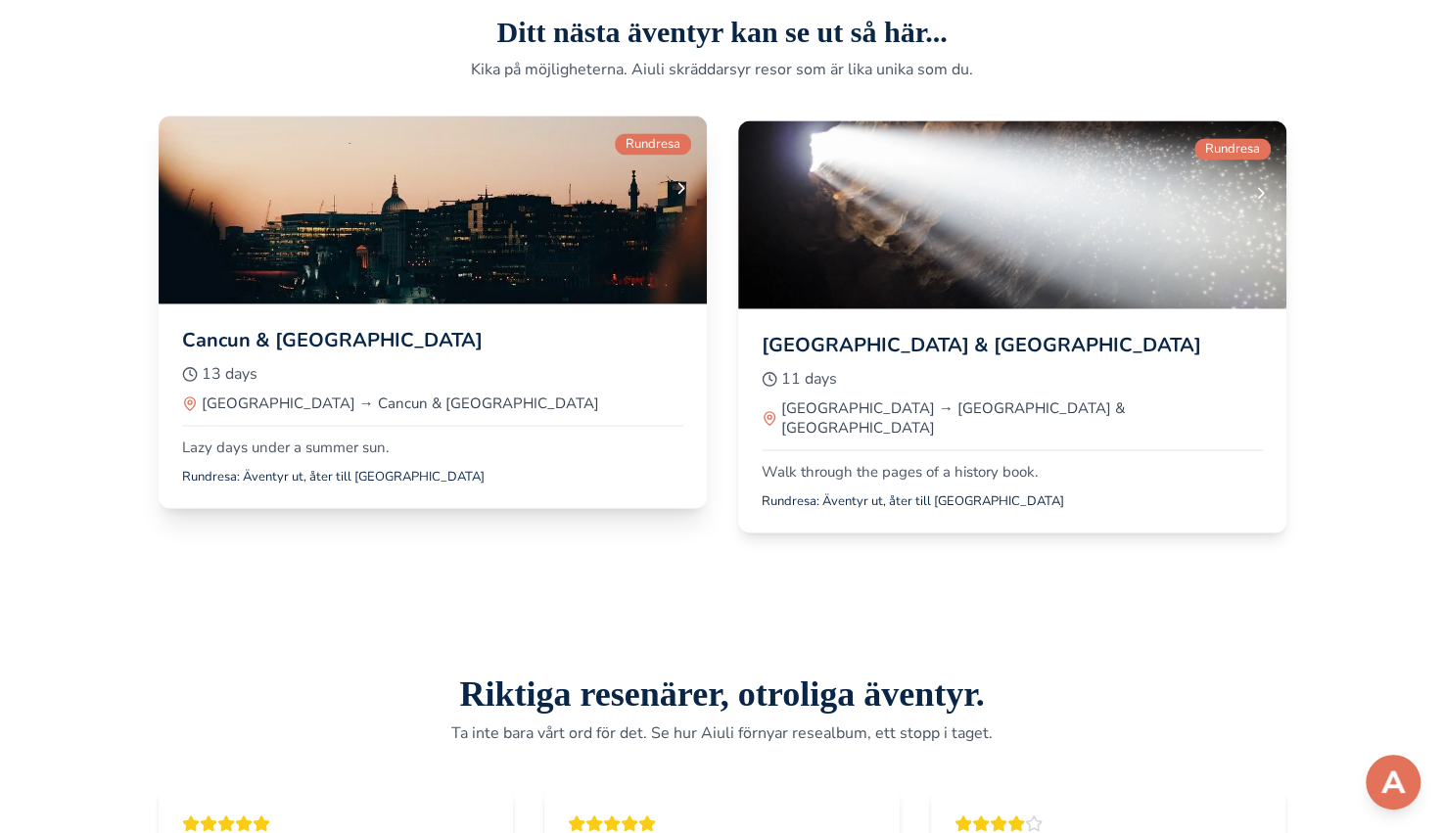
click at [455, 293] on div at bounding box center [433, 210] width 548 height 188
